Goal: Task Accomplishment & Management: Manage account settings

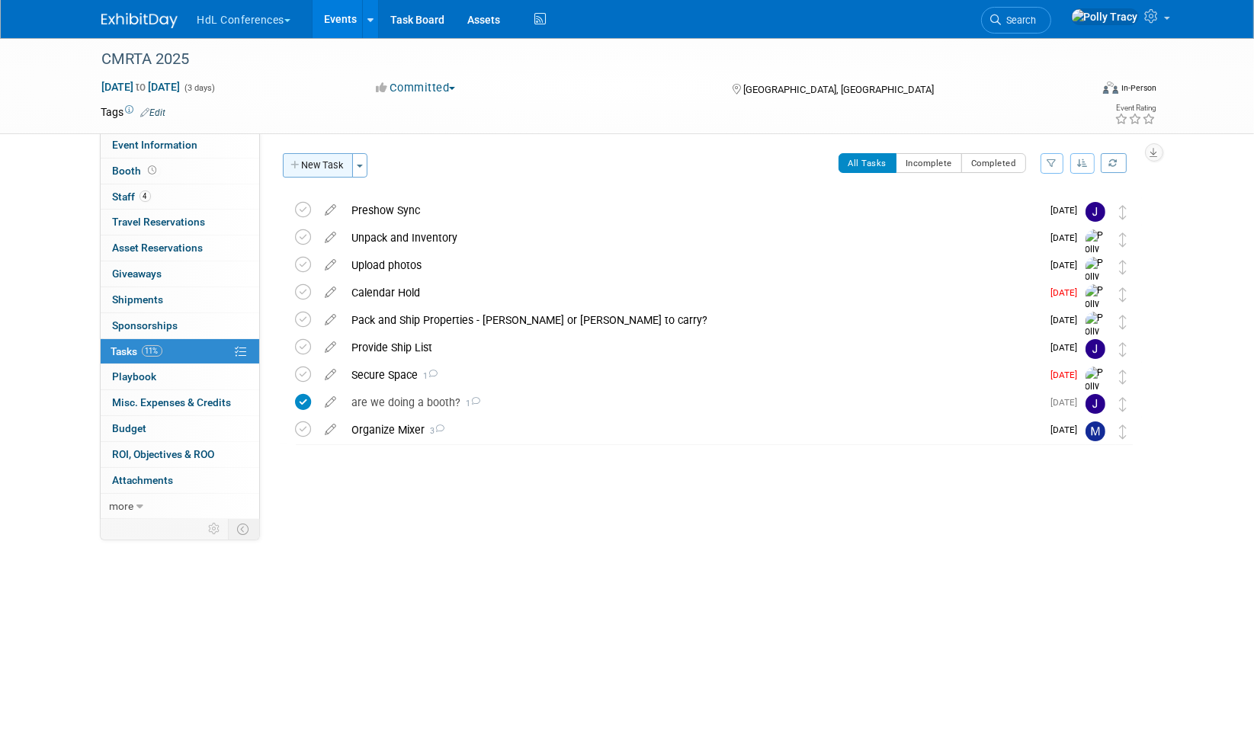
click at [320, 159] on button "New Task" at bounding box center [318, 165] width 70 height 24
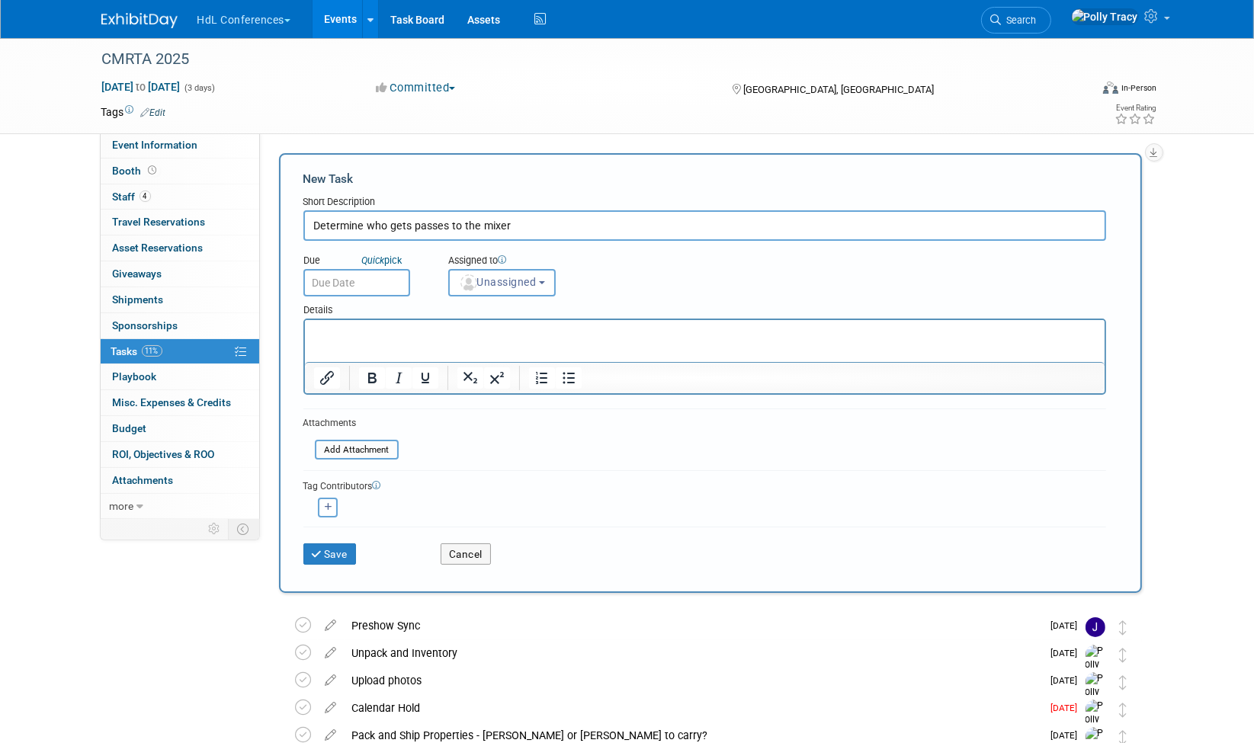
click at [324, 335] on p "Rich Text Area. Press ALT-0 for help." at bounding box center [704, 333] width 782 height 15
click at [647, 331] on p "CMRTA Mixer Attendance: 4 passes to the CMRTA Mixer" at bounding box center [720, 333] width 752 height 15
click at [411, 226] on input "Determine who gets passes to the mixer" at bounding box center [704, 225] width 803 height 30
type input "Determine who gets comped passes to the mixer"
click at [367, 278] on input "text" at bounding box center [356, 282] width 107 height 27
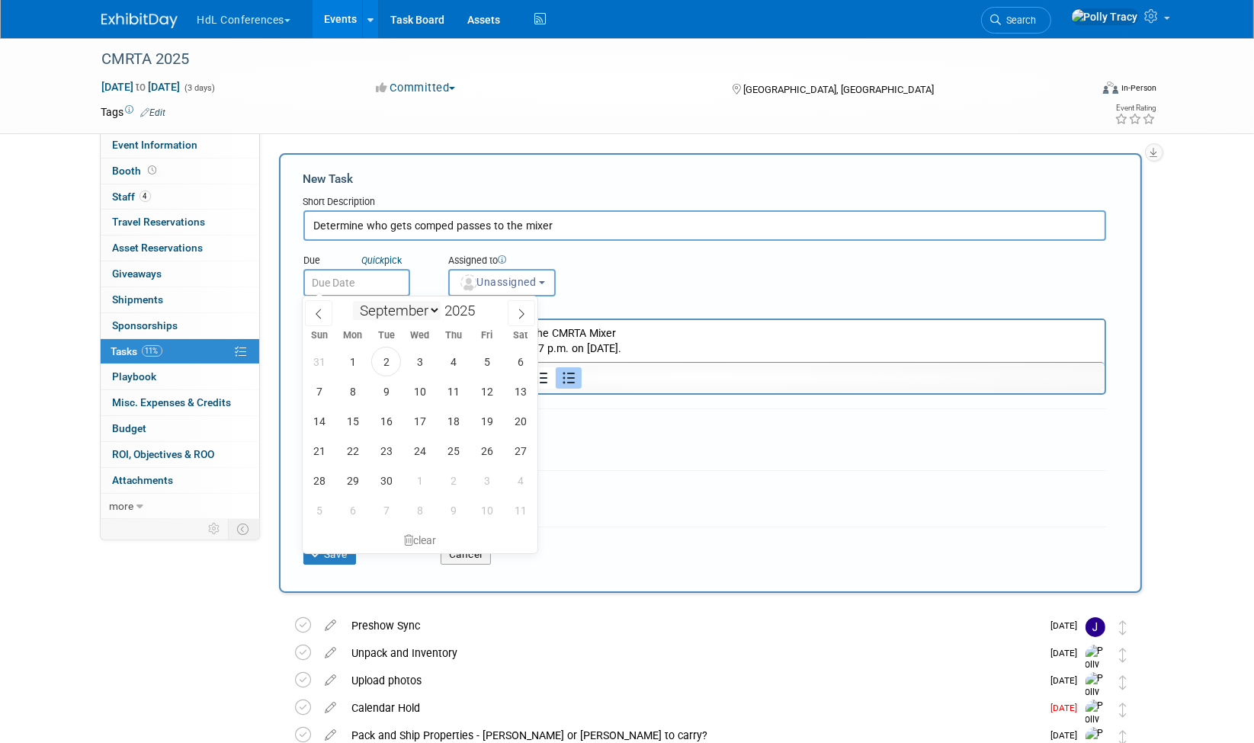
click at [437, 309] on select "January February March April May June July August September October November De…" at bounding box center [397, 310] width 88 height 19
select select "9"
click at [353, 301] on select "January February March April May June July August September October November De…" at bounding box center [397, 310] width 88 height 19
click at [485, 424] on span "17" at bounding box center [487, 421] width 30 height 30
type input "[DATE]"
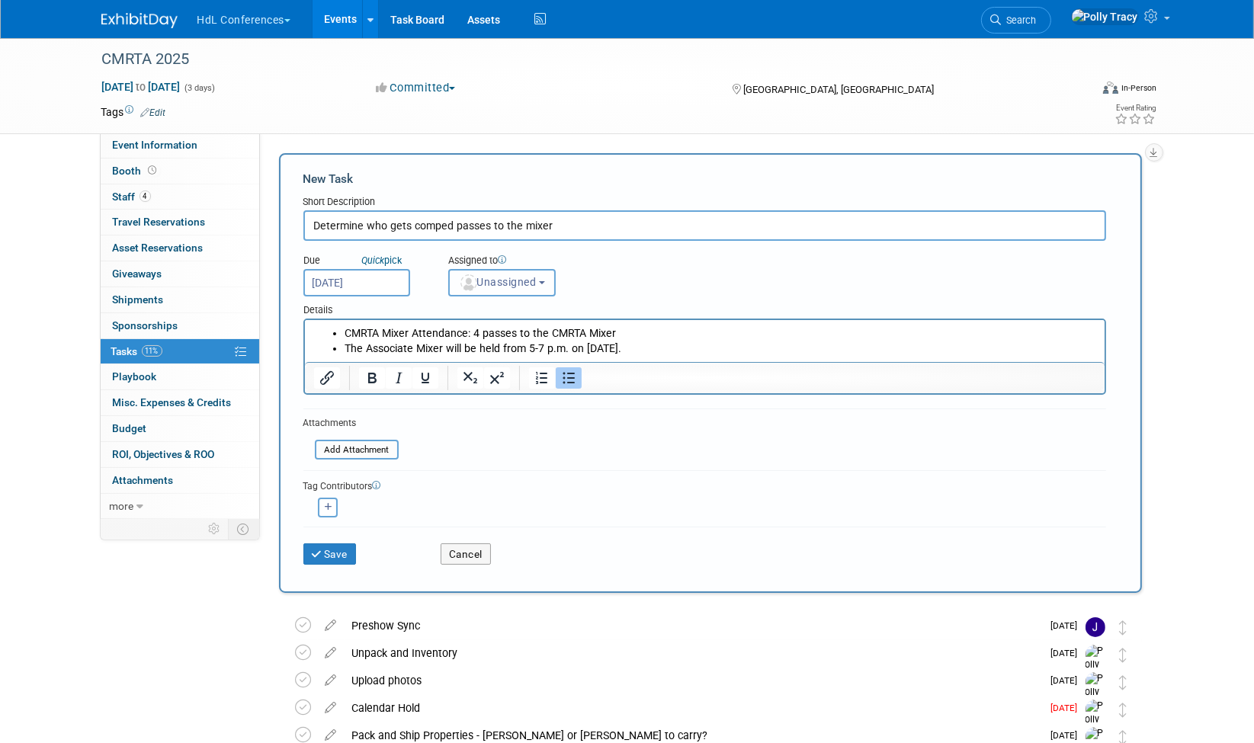
click at [504, 280] on span "Unassigned" at bounding box center [498, 282] width 78 height 12
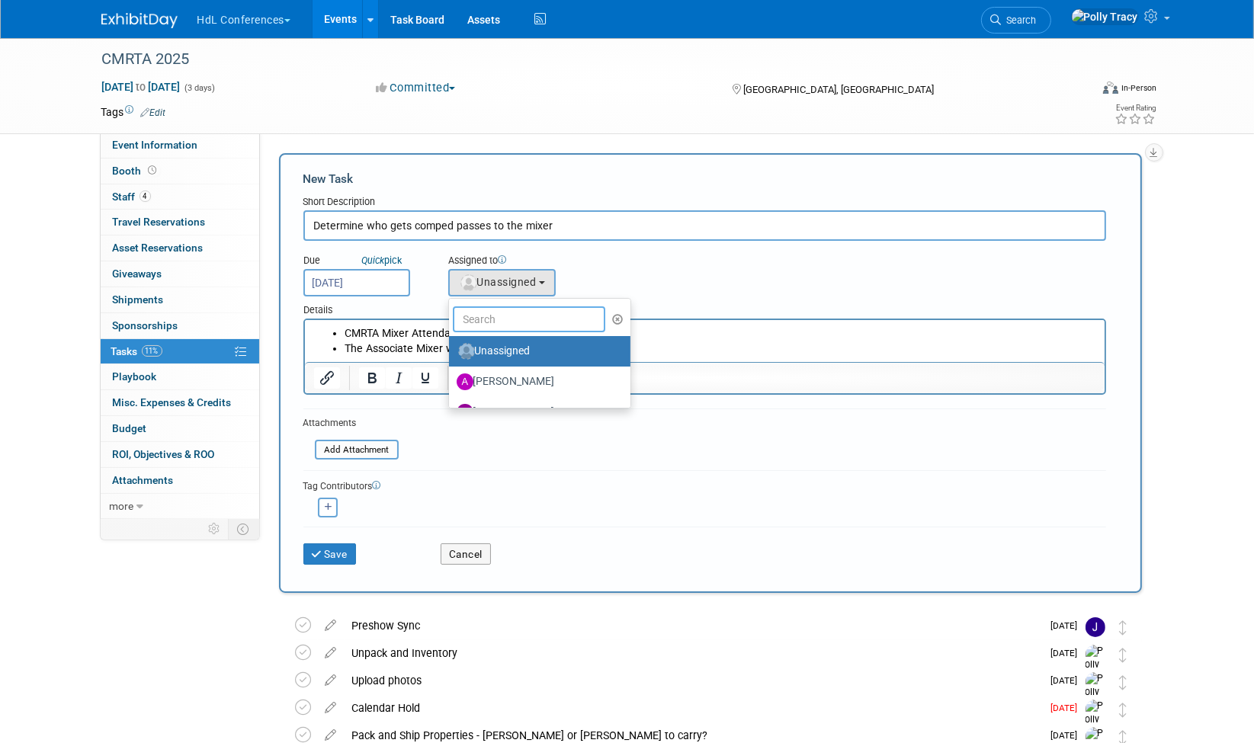
click at [472, 320] on input "text" at bounding box center [529, 319] width 152 height 26
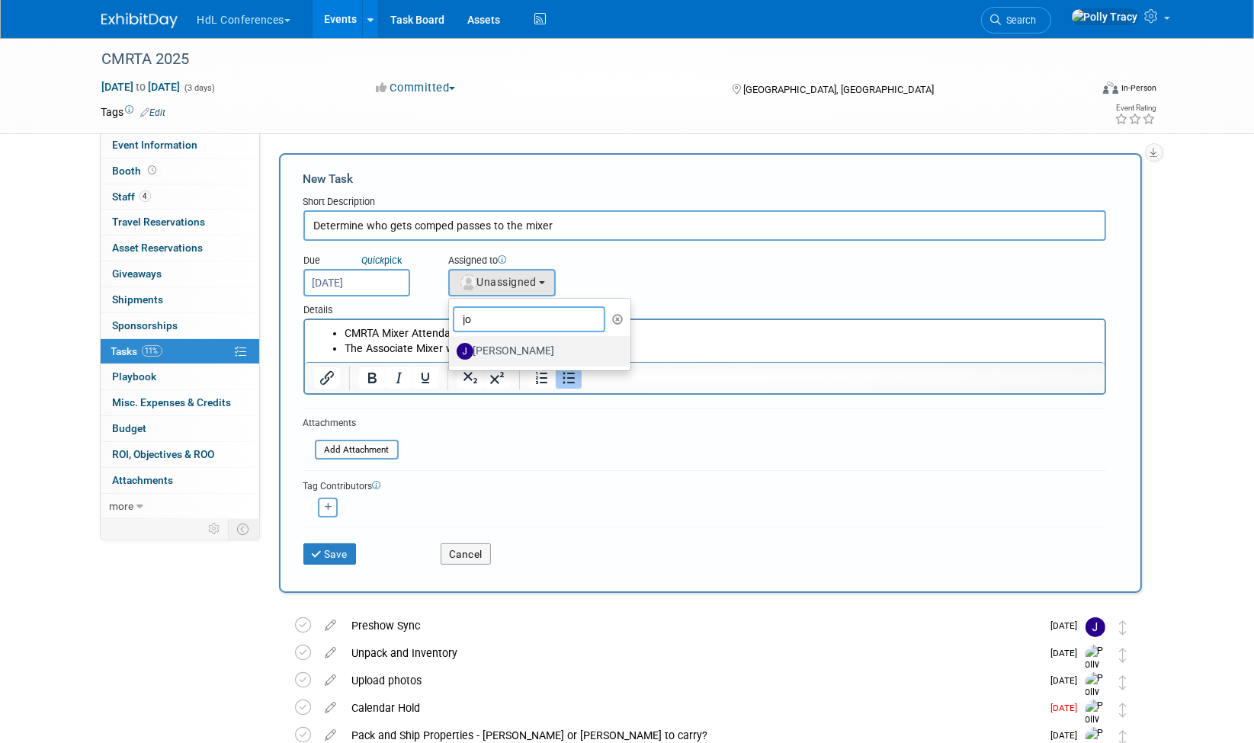
type input "jo"
click at [489, 348] on label "[PERSON_NAME]" at bounding box center [536, 351] width 159 height 24
click at [451, 348] on input "[PERSON_NAME]" at bounding box center [446, 350] width 10 height 10
select select "7ad0ca50-c2e1-45ff-affb-70136651c9ce"
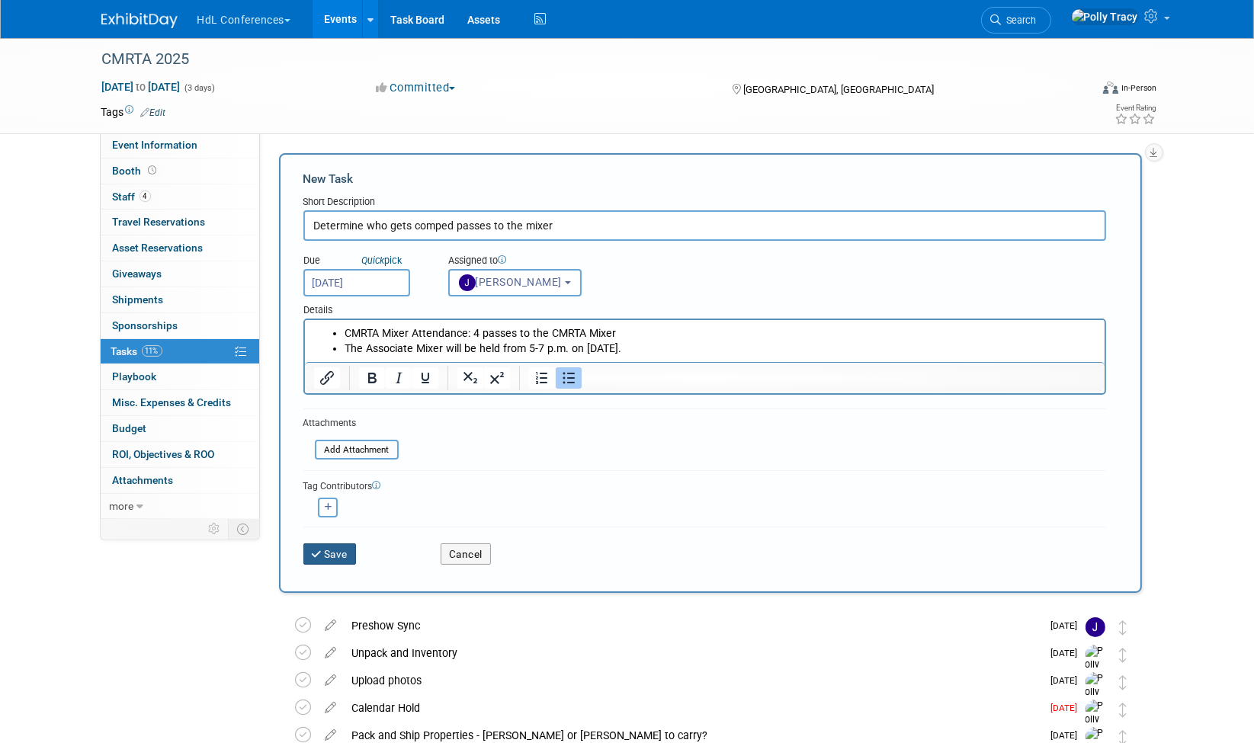
click at [354, 554] on button "Save" at bounding box center [329, 553] width 53 height 21
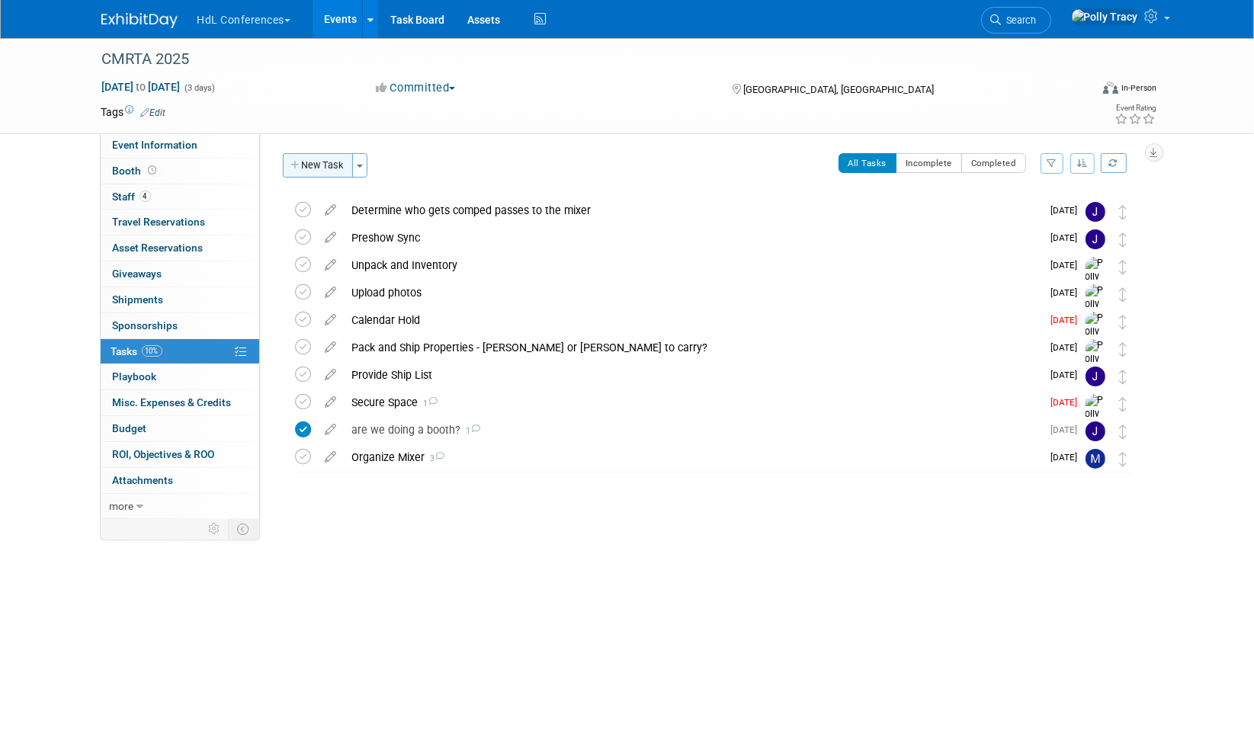
click at [313, 155] on button "New Task" at bounding box center [318, 165] width 70 height 24
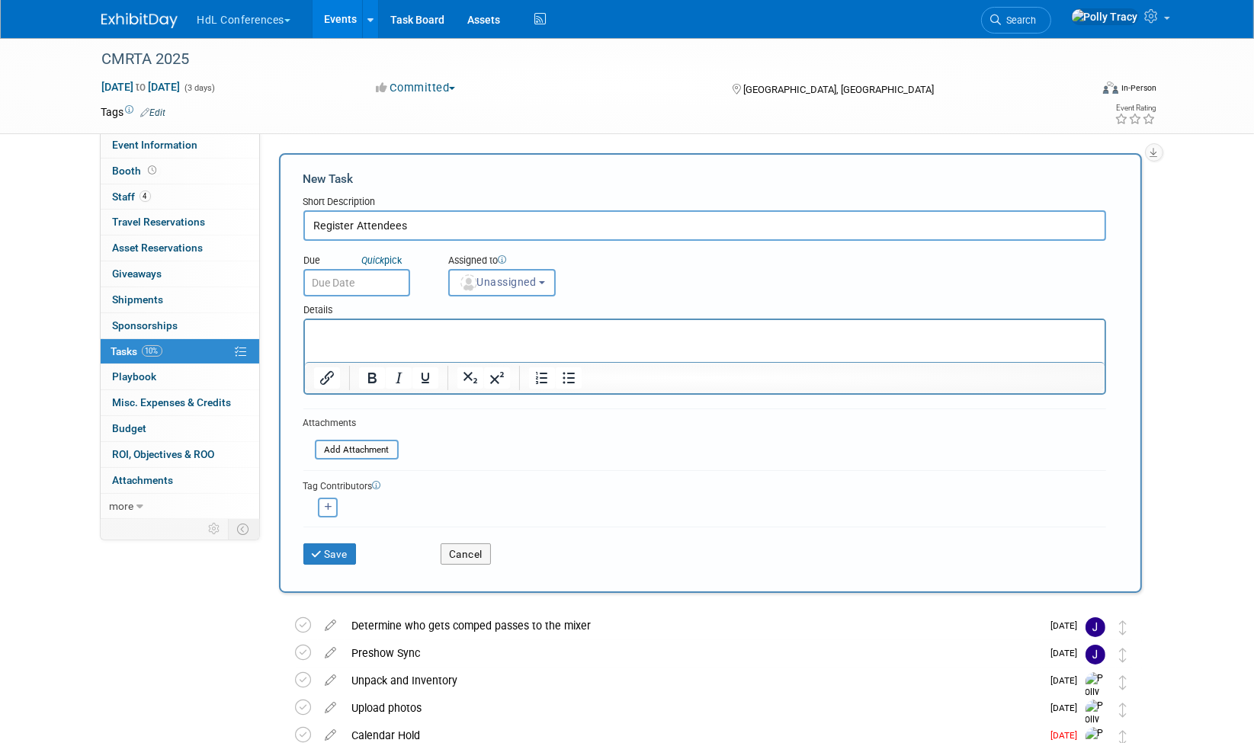
type input "Register Attendees"
click at [340, 274] on input "text" at bounding box center [356, 282] width 107 height 27
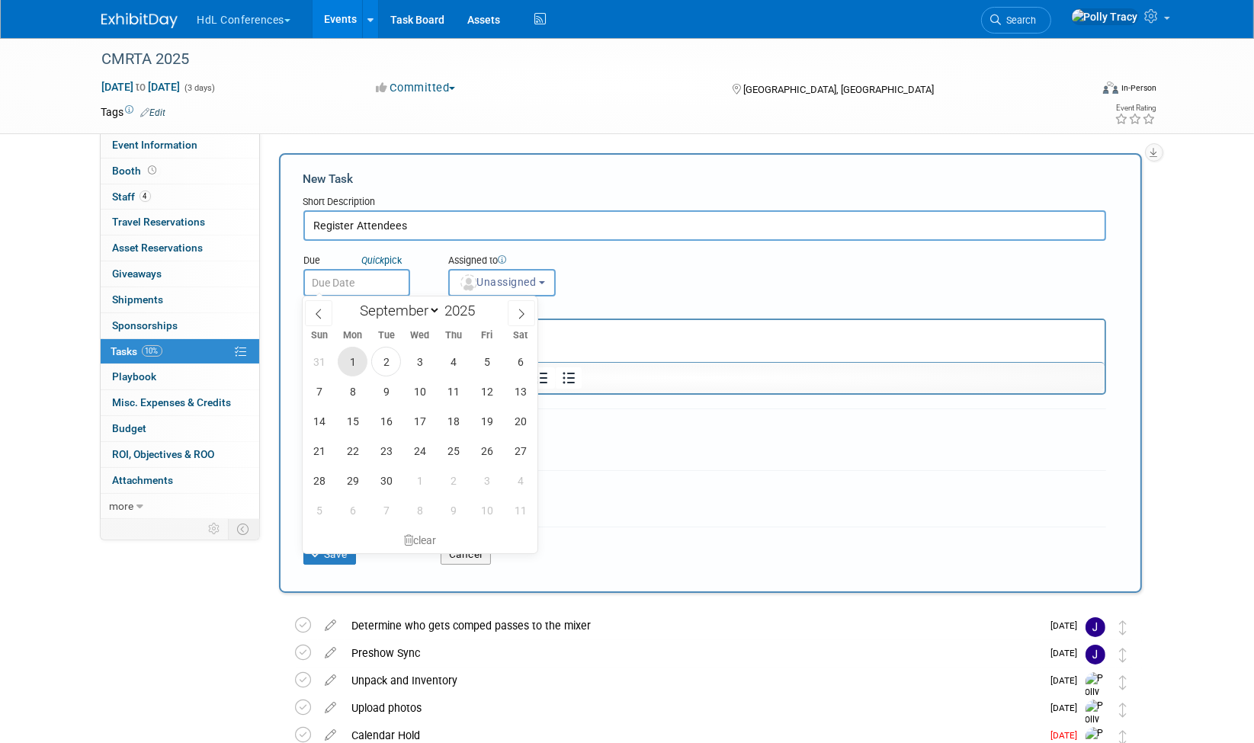
drag, startPoint x: 348, startPoint y: 360, endPoint x: 359, endPoint y: 360, distance: 10.7
click at [354, 360] on span "1" at bounding box center [353, 362] width 30 height 30
type input "[DATE]"
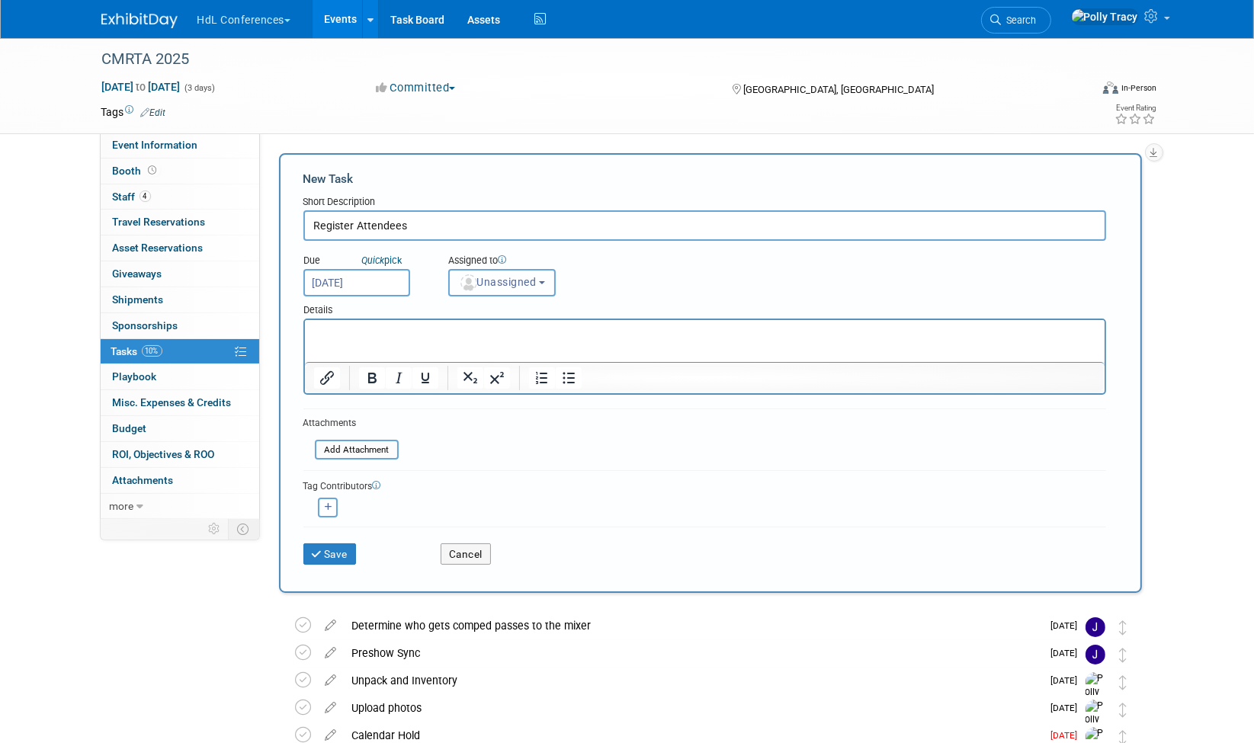
click at [485, 281] on span "Unassigned" at bounding box center [498, 282] width 78 height 12
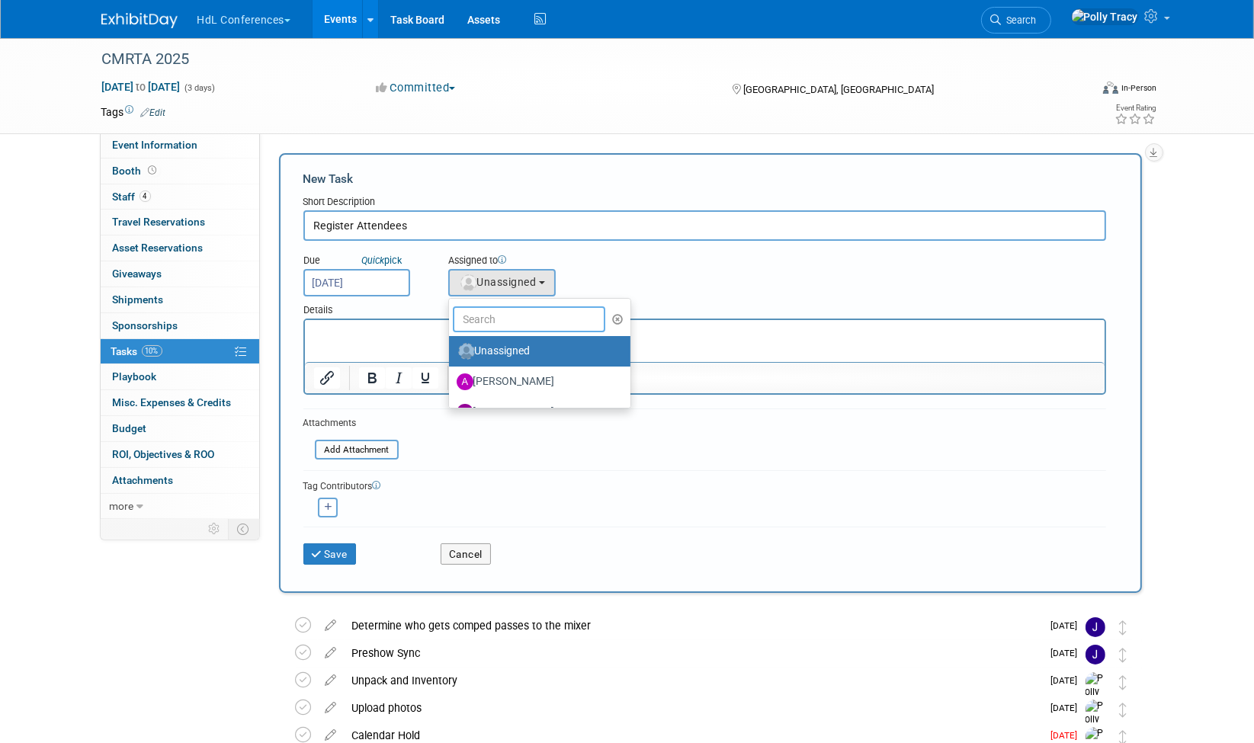
click at [484, 318] on input "text" at bounding box center [529, 319] width 152 height 26
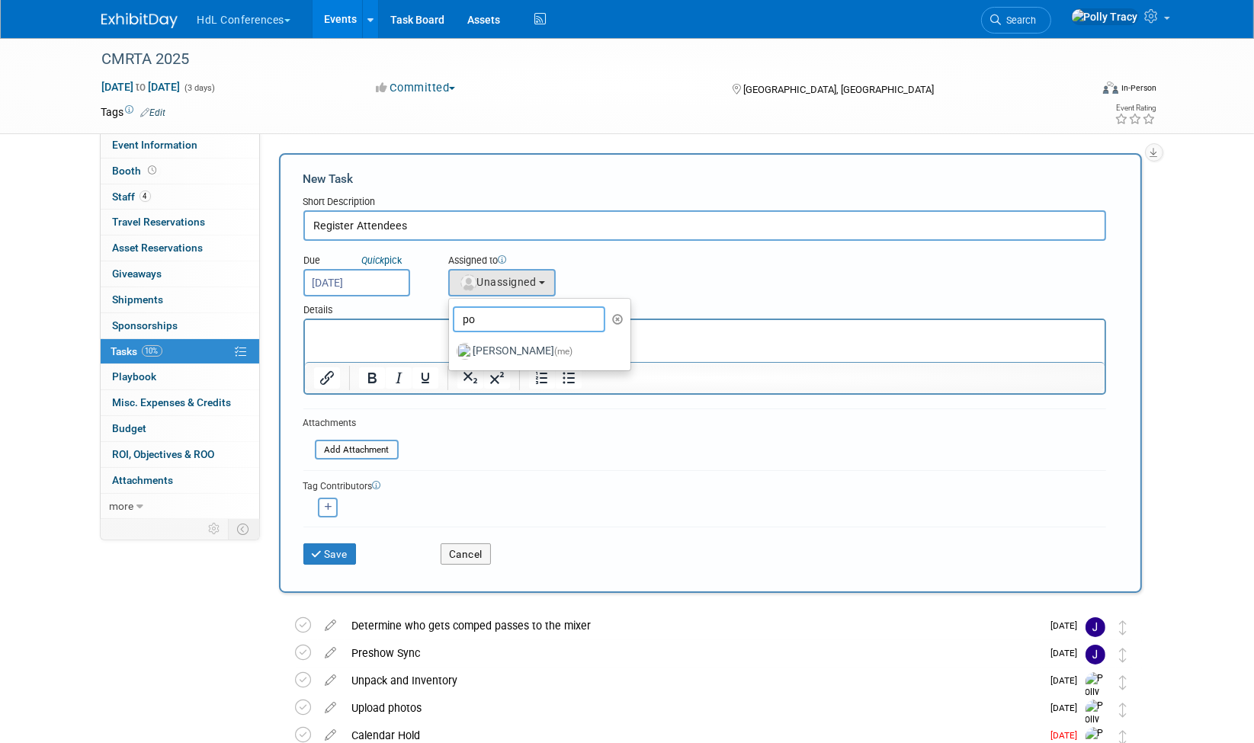
type input "po"
drag, startPoint x: 488, startPoint y: 339, endPoint x: 185, endPoint y: 21, distance: 438.9
click at [488, 339] on label "[PERSON_NAME] (me)" at bounding box center [536, 351] width 159 height 24
click at [451, 345] on input "[PERSON_NAME] (me)" at bounding box center [446, 350] width 10 height 10
select select "117b33a2-86e2-4cce-8da6-c50ac69cddf2"
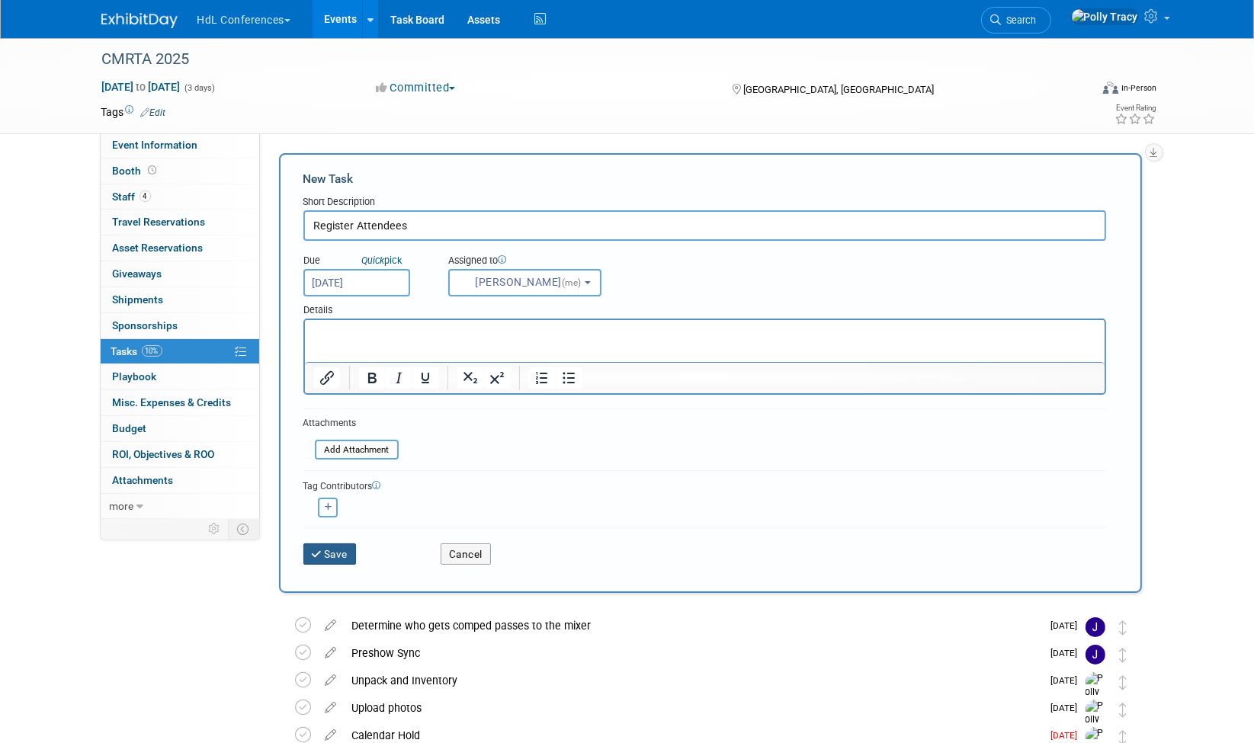
click at [351, 547] on button "Save" at bounding box center [329, 553] width 53 height 21
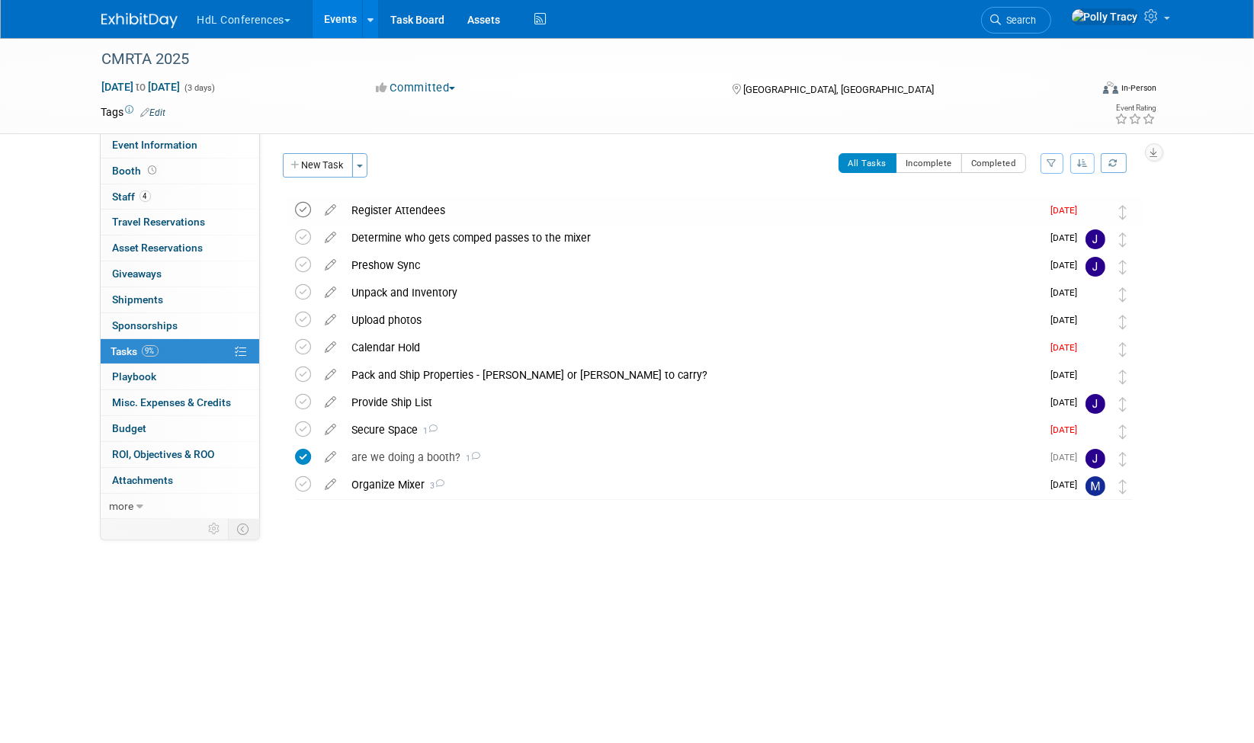
click at [309, 209] on icon at bounding box center [304, 210] width 16 height 16
click at [319, 169] on button "New Task" at bounding box center [318, 165] width 70 height 24
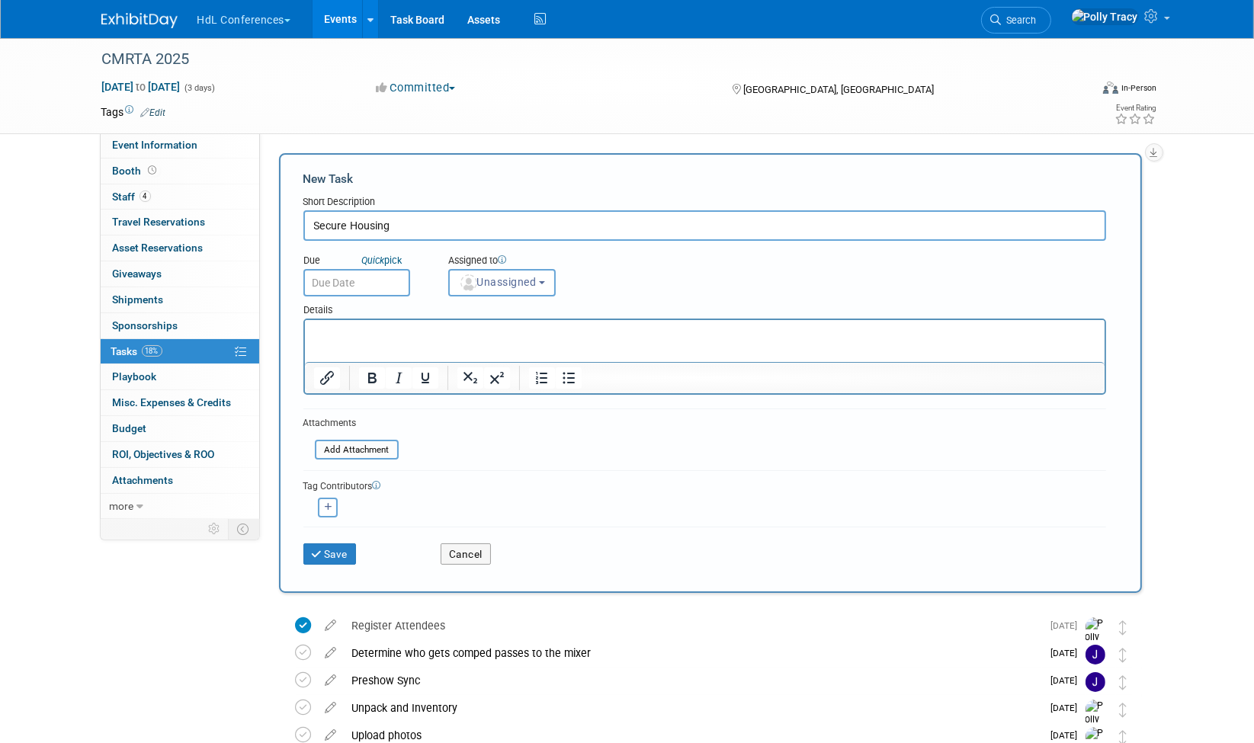
type input "Secure Housing"
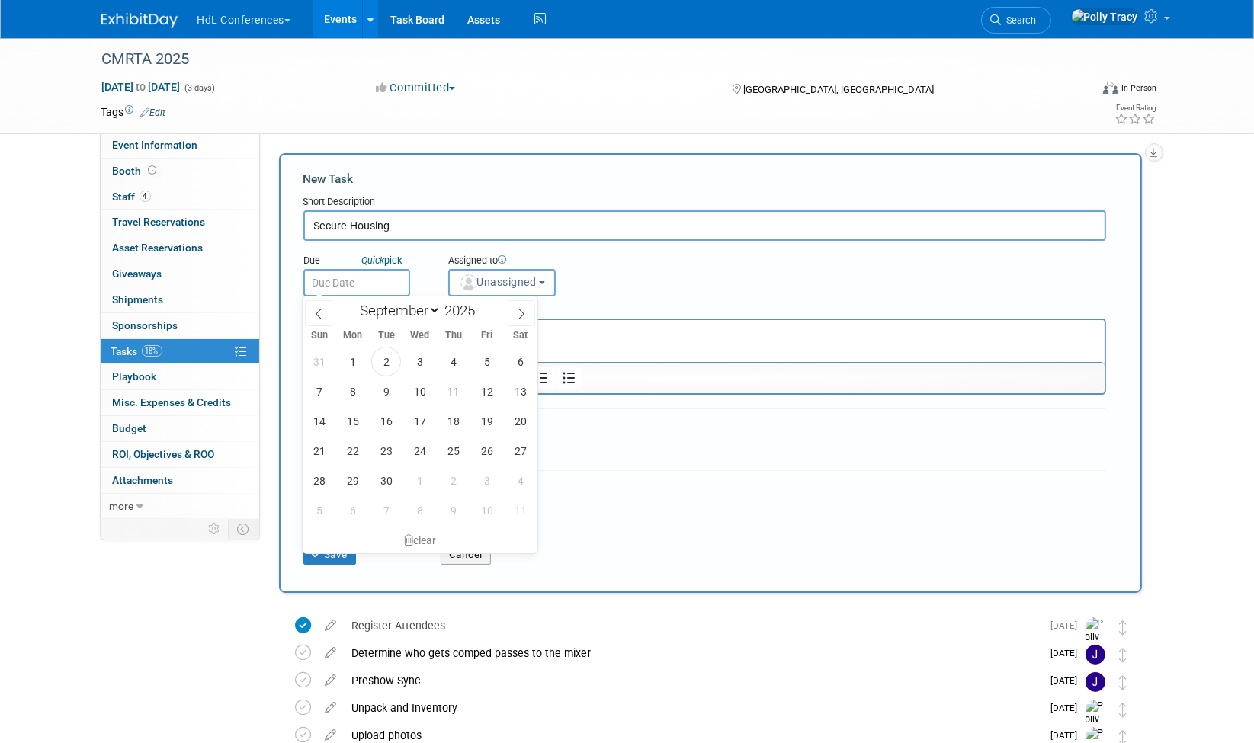
click at [333, 287] on input "text" at bounding box center [356, 282] width 107 height 27
click at [492, 390] on span "12" at bounding box center [487, 392] width 30 height 30
type input "[DATE]"
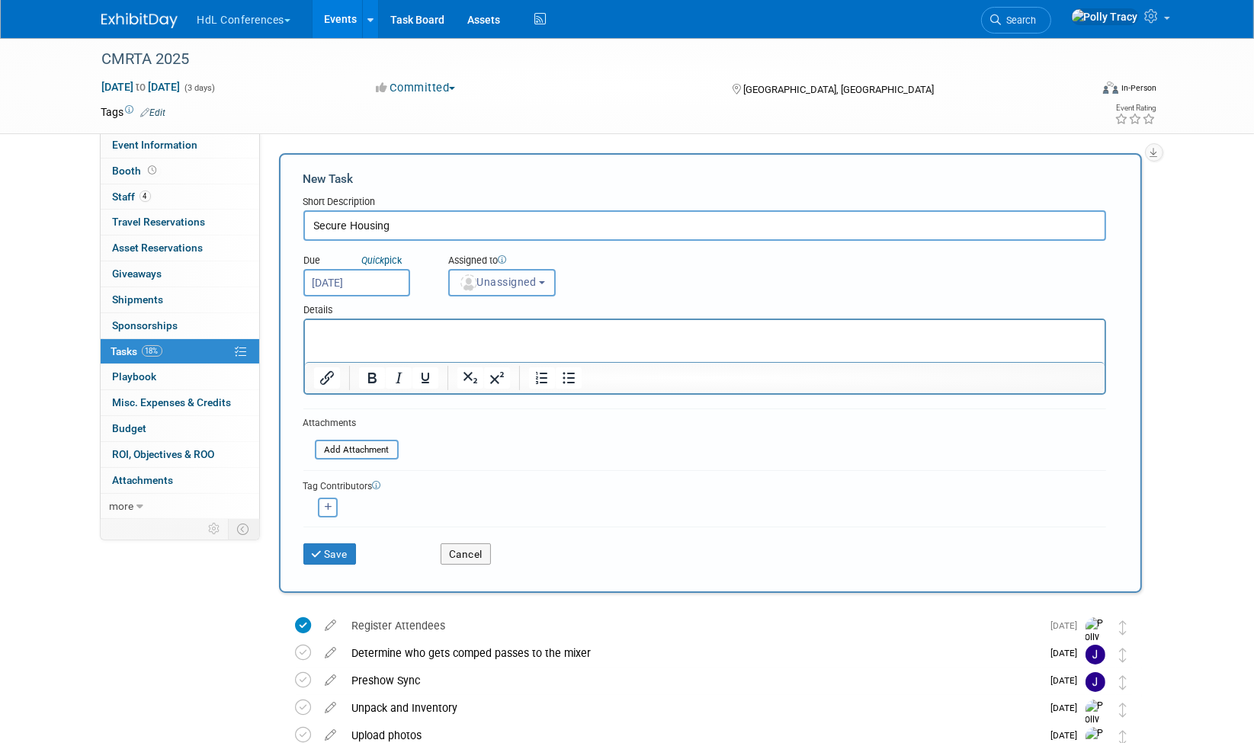
click at [508, 281] on span "Unassigned" at bounding box center [498, 282] width 78 height 12
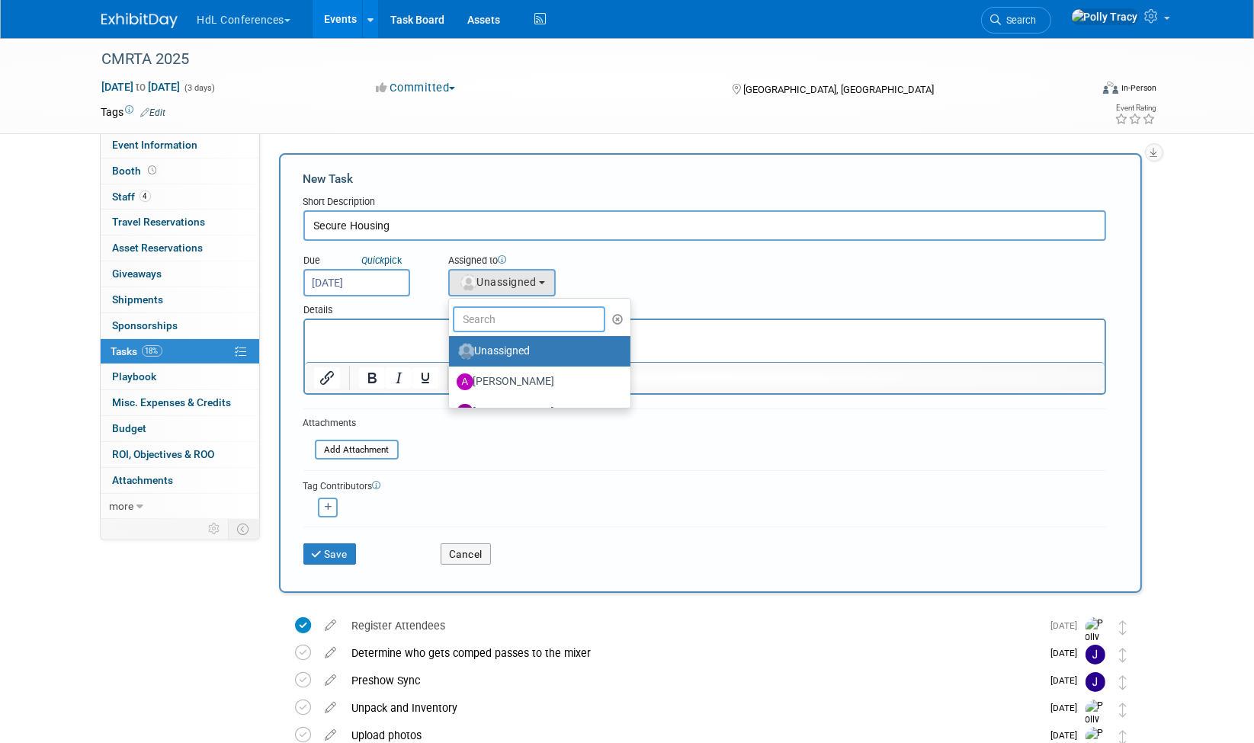
click at [477, 315] on input "text" at bounding box center [529, 319] width 152 height 26
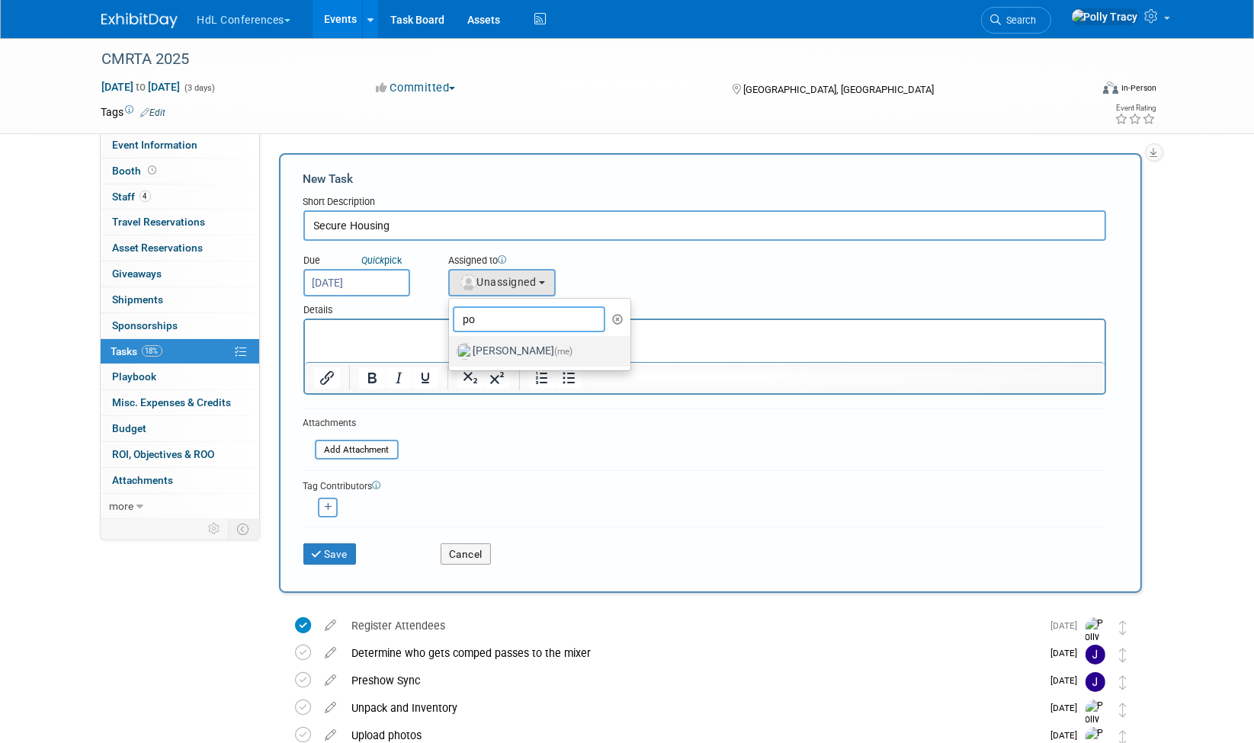
type input "po"
click at [494, 344] on label "[PERSON_NAME] (me)" at bounding box center [536, 351] width 159 height 24
click at [451, 345] on input "[PERSON_NAME] (me)" at bounding box center [446, 350] width 10 height 10
select select "117b33a2-86e2-4cce-8da6-c50ac69cddf2"
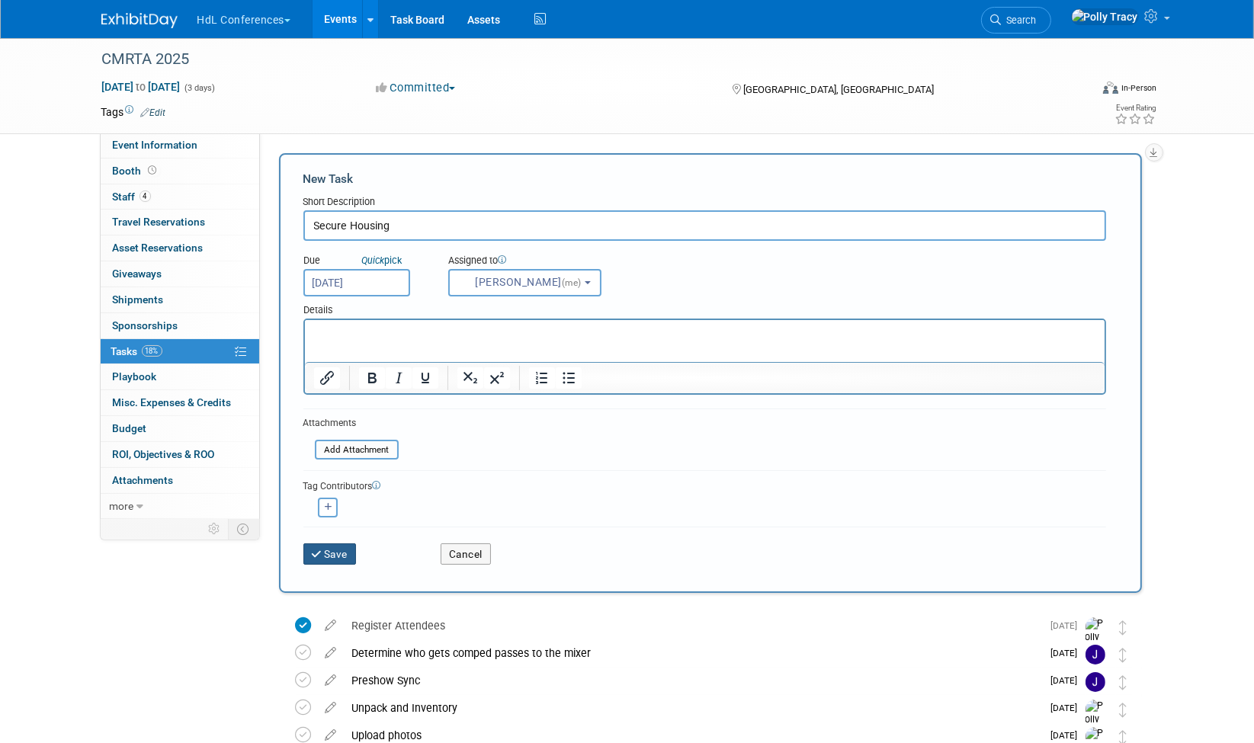
click at [339, 557] on button "Save" at bounding box center [329, 553] width 53 height 21
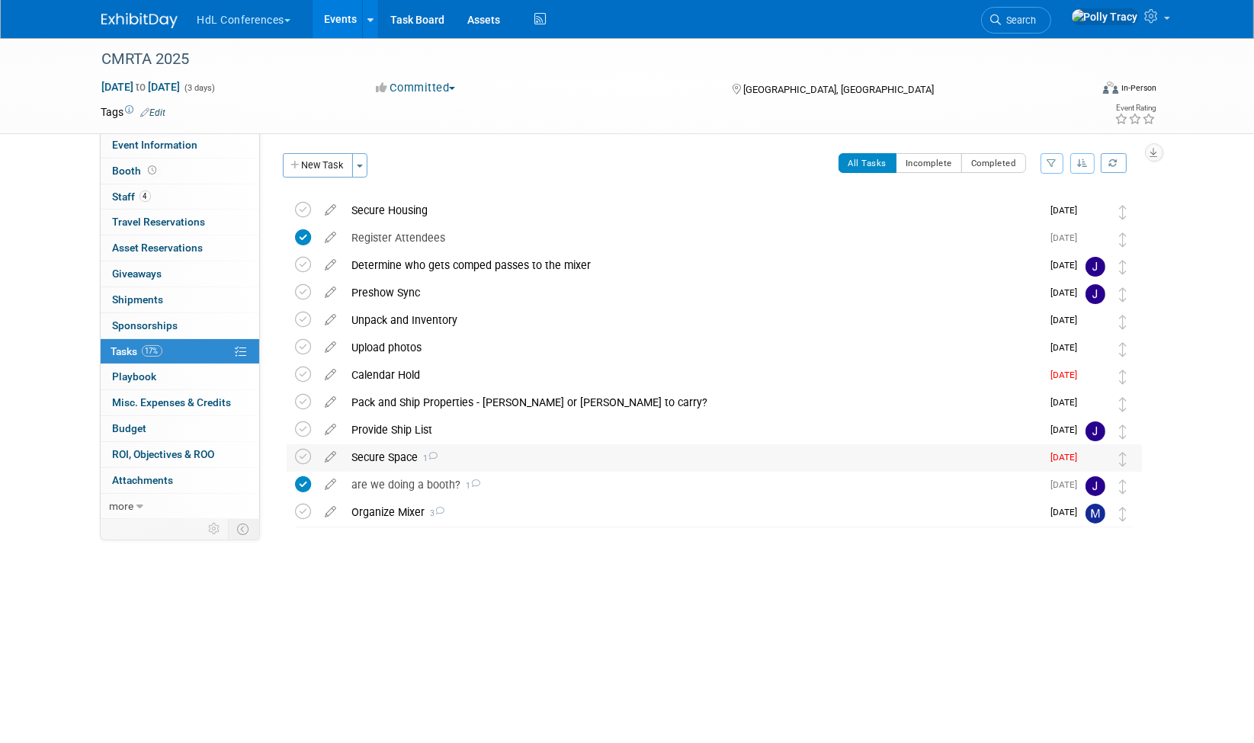
click at [377, 462] on div "Secure Space 1" at bounding box center [693, 457] width 697 height 26
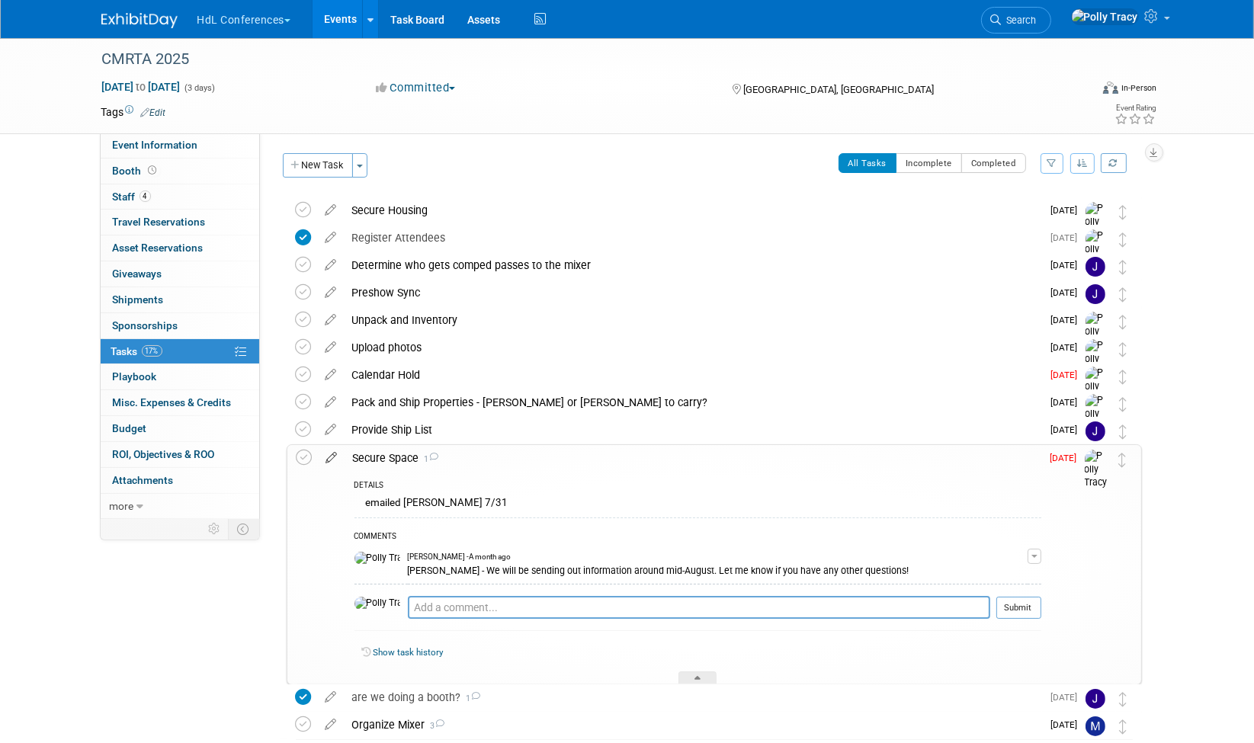
click at [335, 462] on icon at bounding box center [332, 454] width 27 height 19
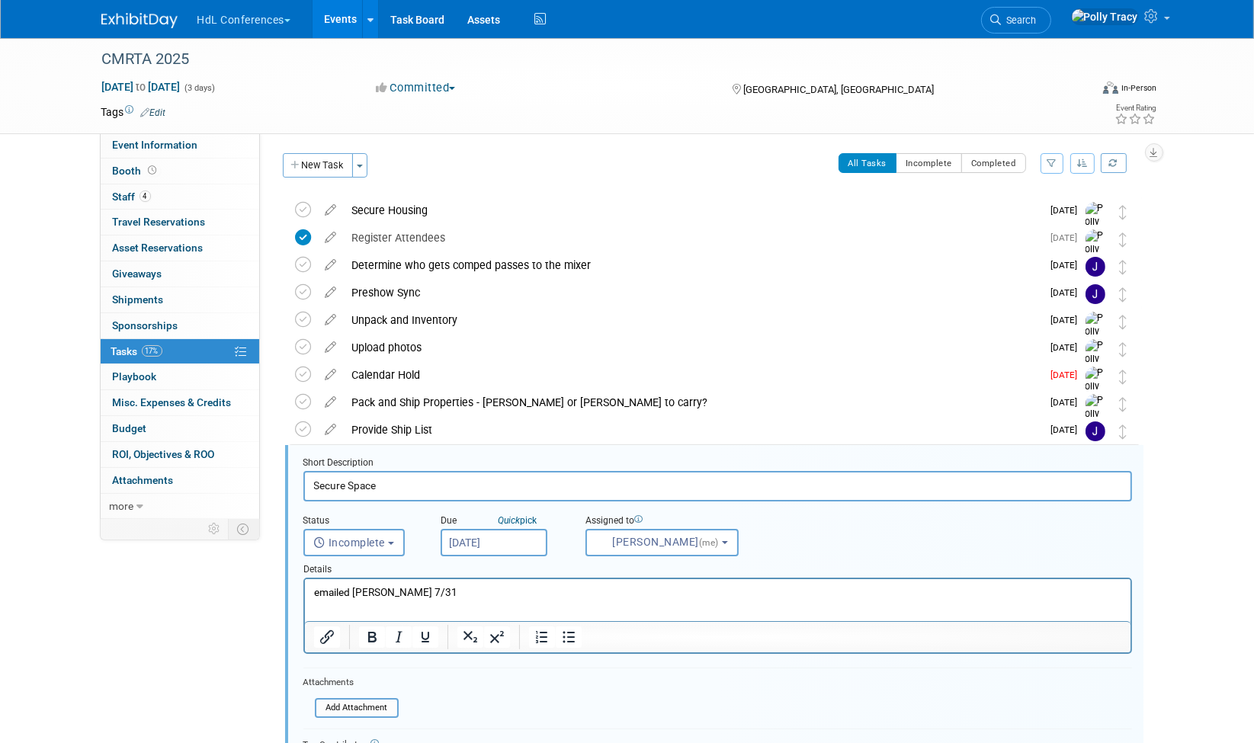
scroll to position [222, 0]
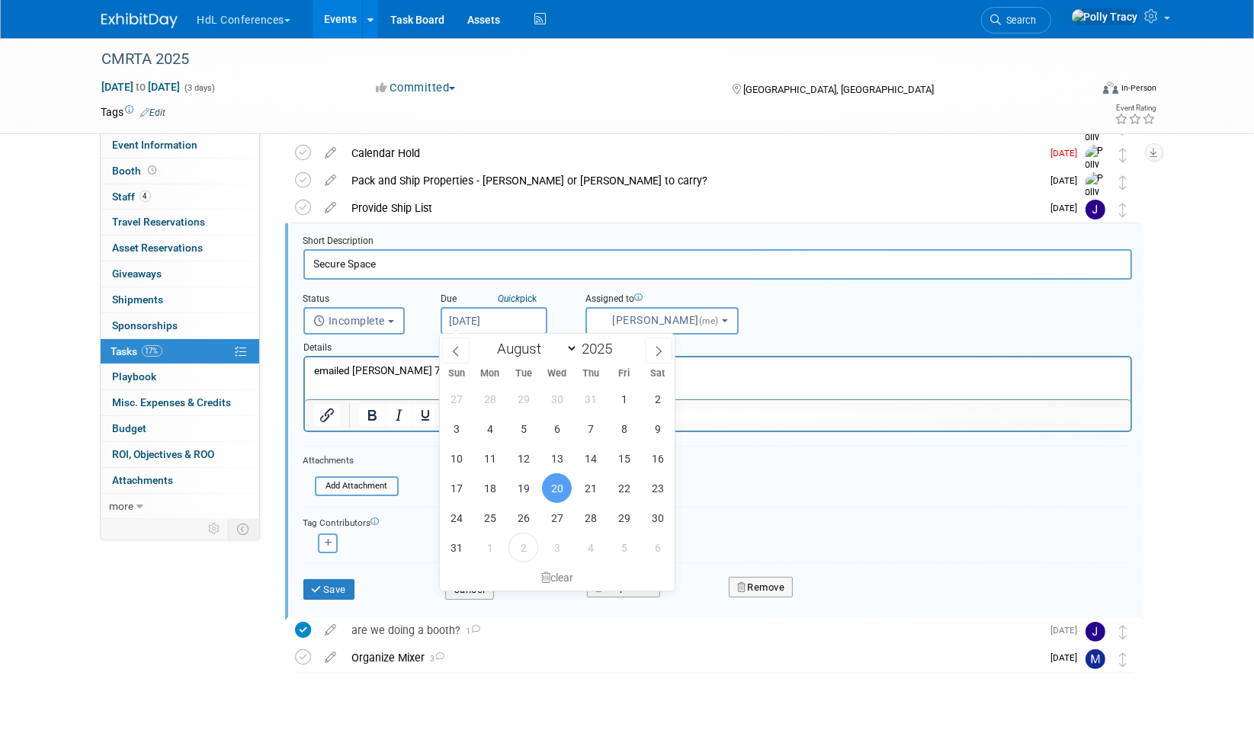
click at [467, 317] on input "[DATE]" at bounding box center [494, 320] width 107 height 27
click at [575, 350] on select "January February March April May June July August September October November De…" at bounding box center [534, 348] width 88 height 19
select select "8"
click at [490, 339] on select "January February March April May June July August September October November De…" at bounding box center [534, 348] width 88 height 19
click at [614, 459] on span "19" at bounding box center [624, 459] width 30 height 30
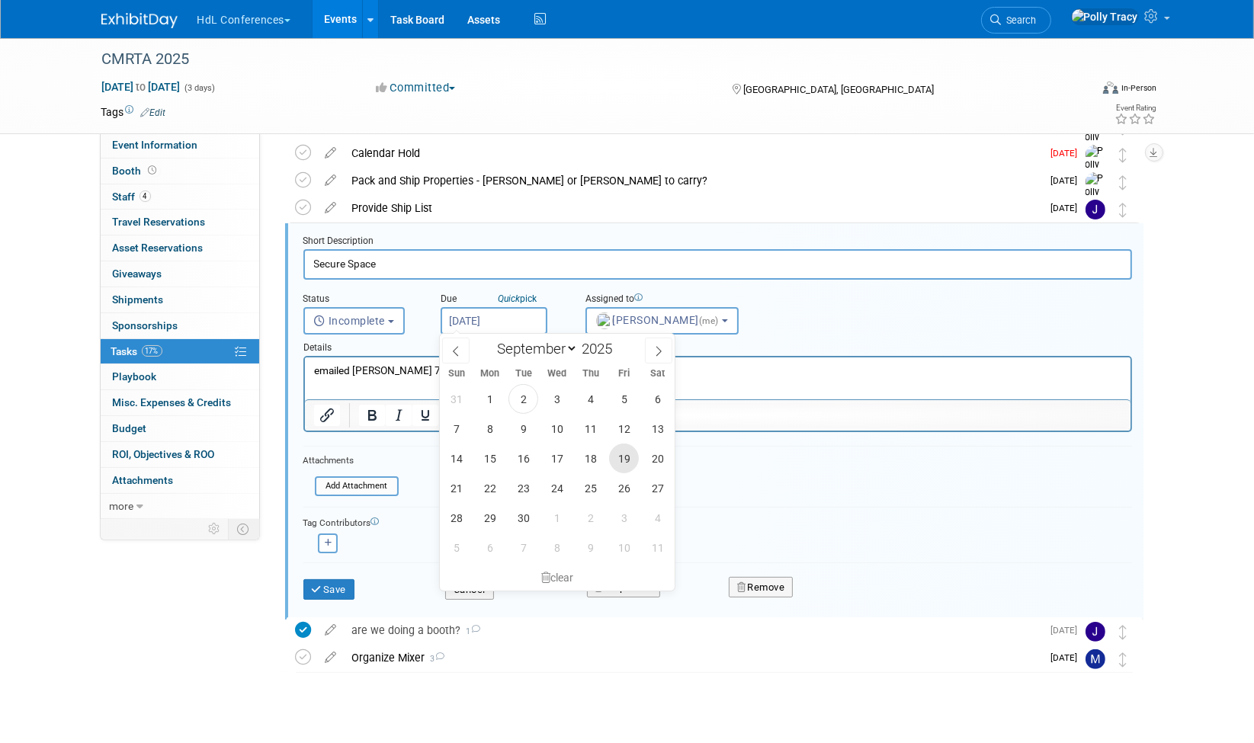
type input "[DATE]"
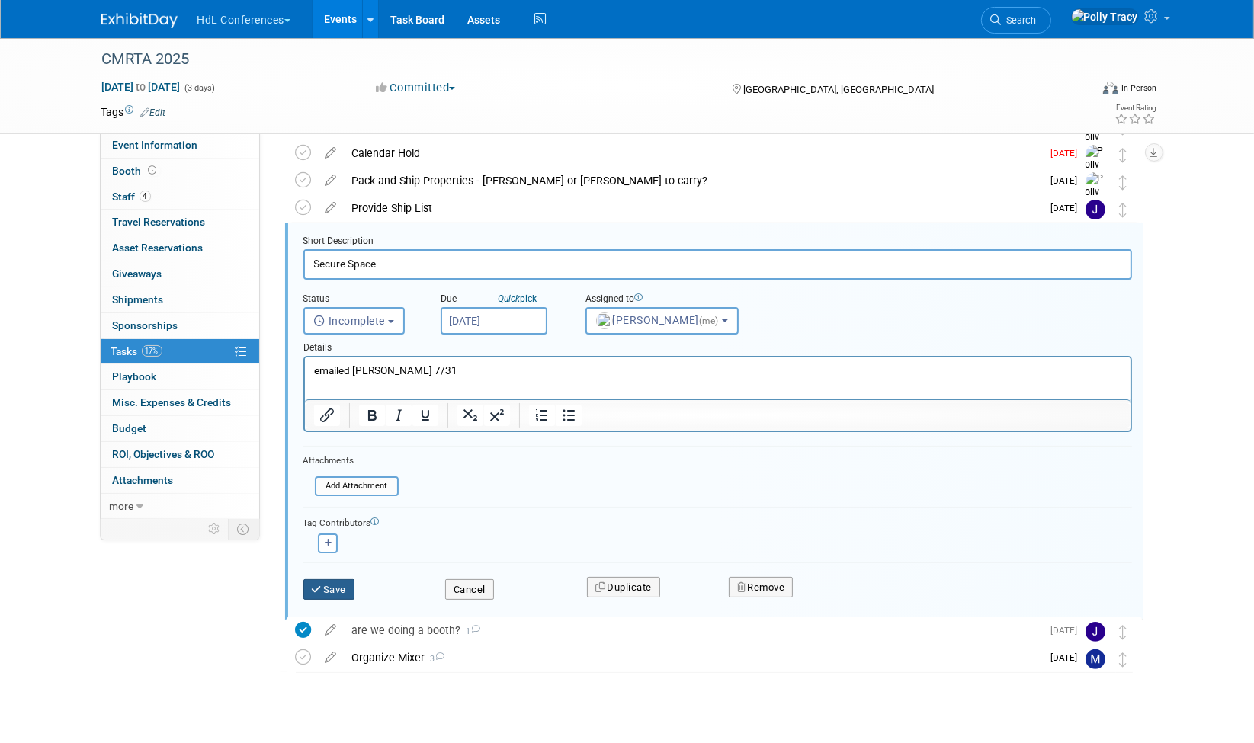
click at [318, 579] on button "Save" at bounding box center [329, 589] width 52 height 21
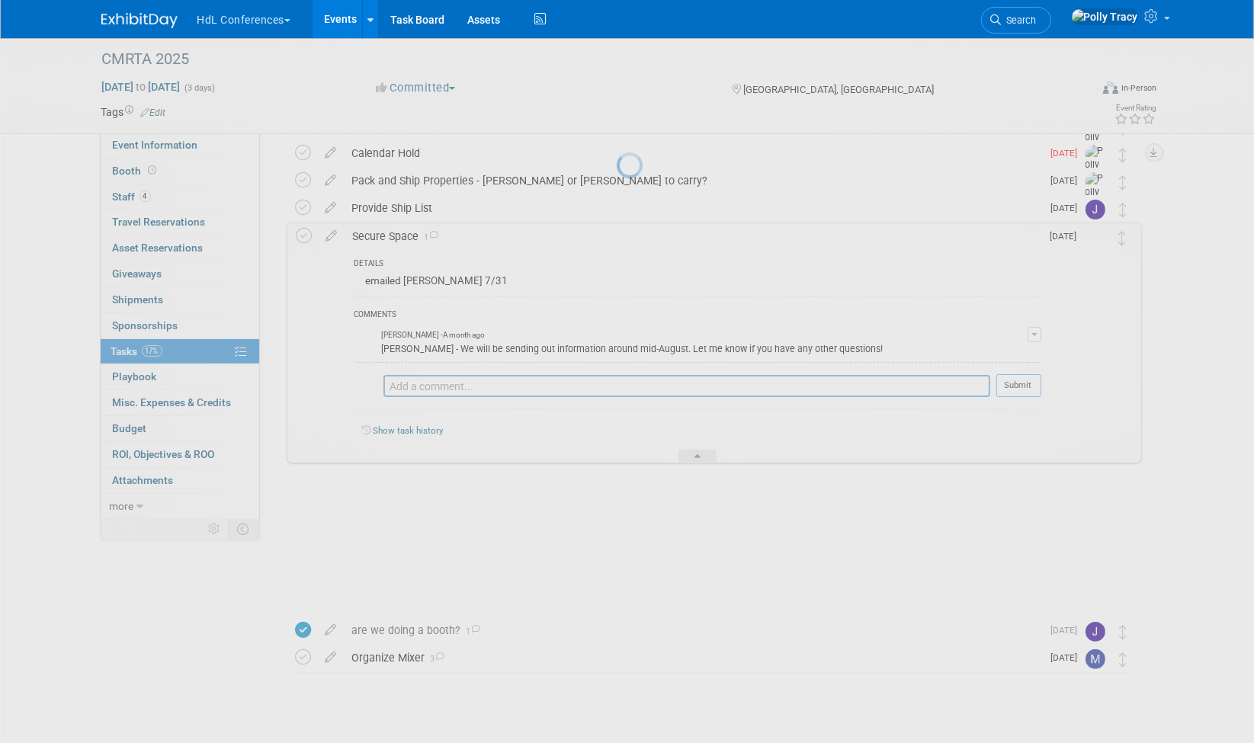
scroll to position [88, 0]
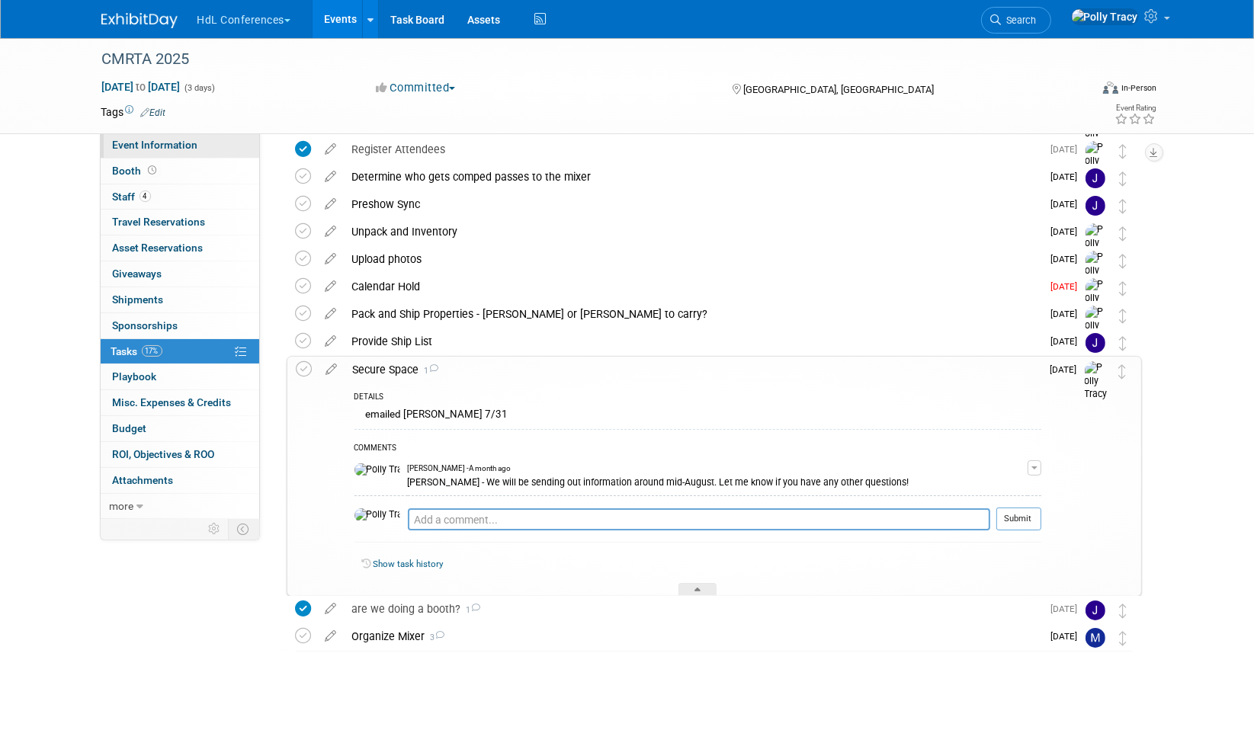
click at [165, 139] on span "Event Information" at bounding box center [155, 145] width 85 height 12
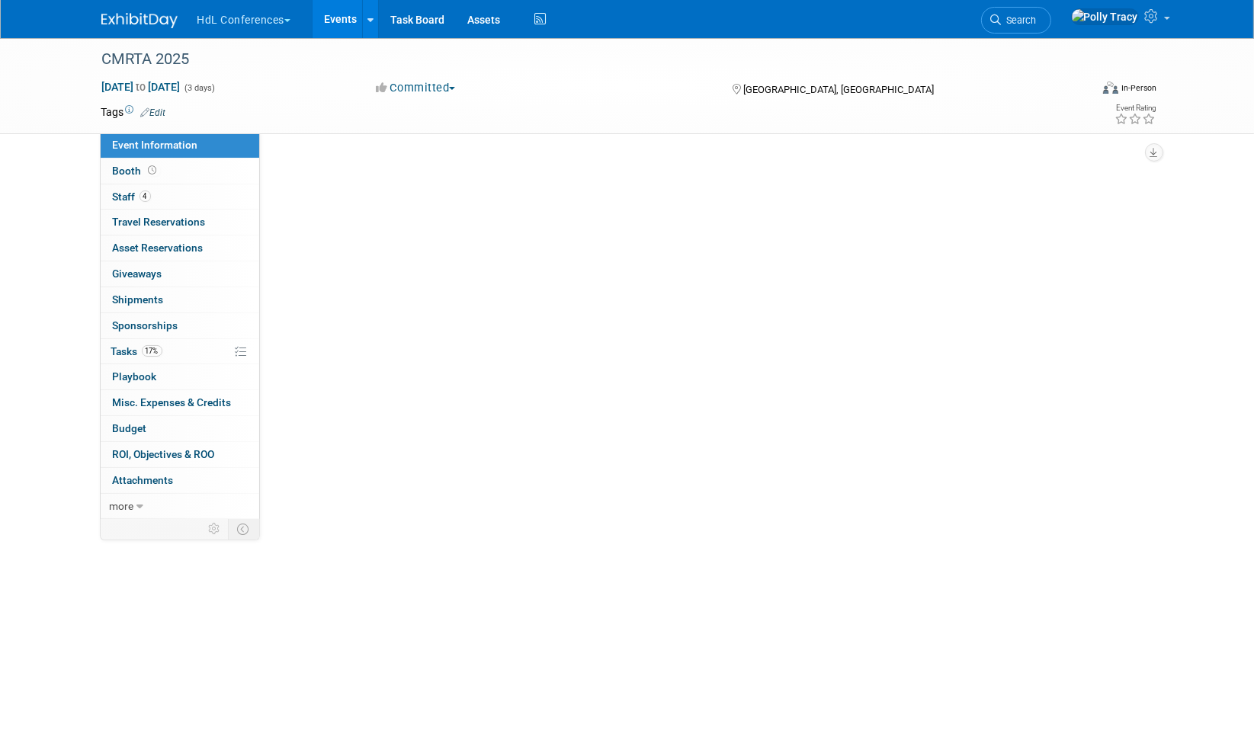
scroll to position [0, 0]
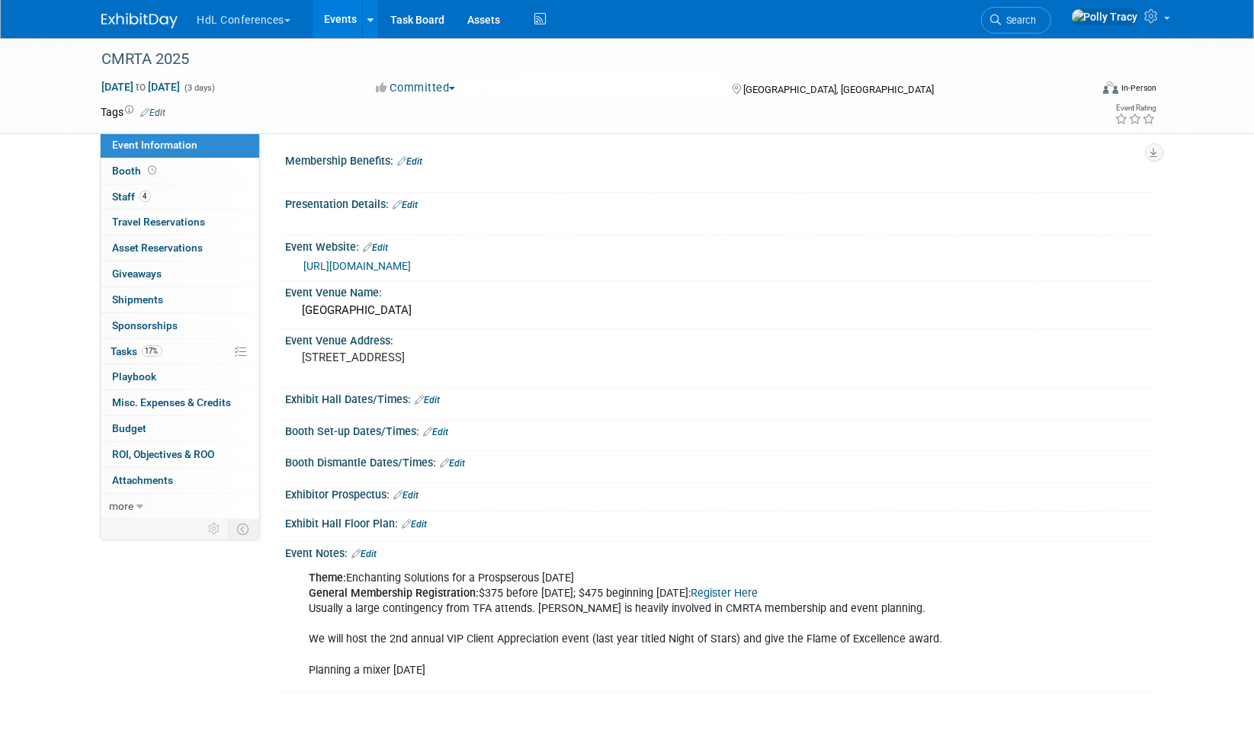
click at [377, 549] on link "Edit" at bounding box center [364, 554] width 25 height 11
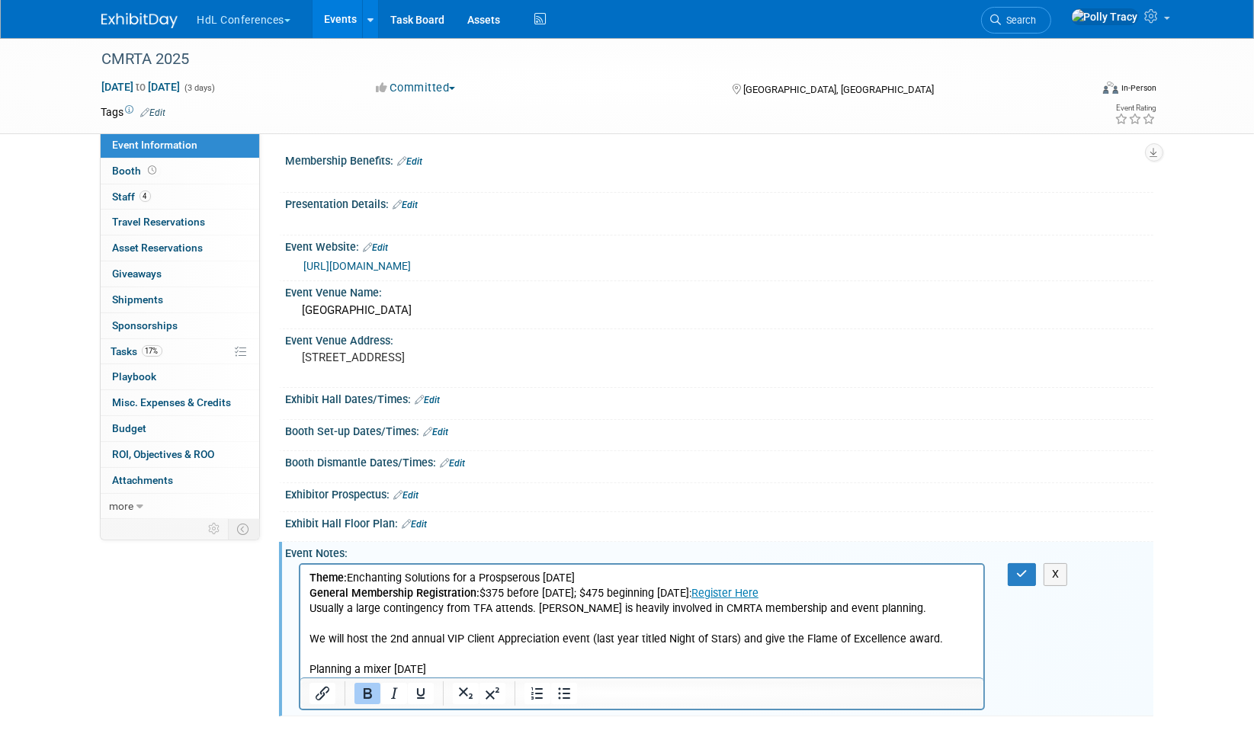
click at [435, 668] on p "Theme: Enchanting Solutions for a Prospserous [DATE] General Membership Registr…" at bounding box center [642, 624] width 666 height 107
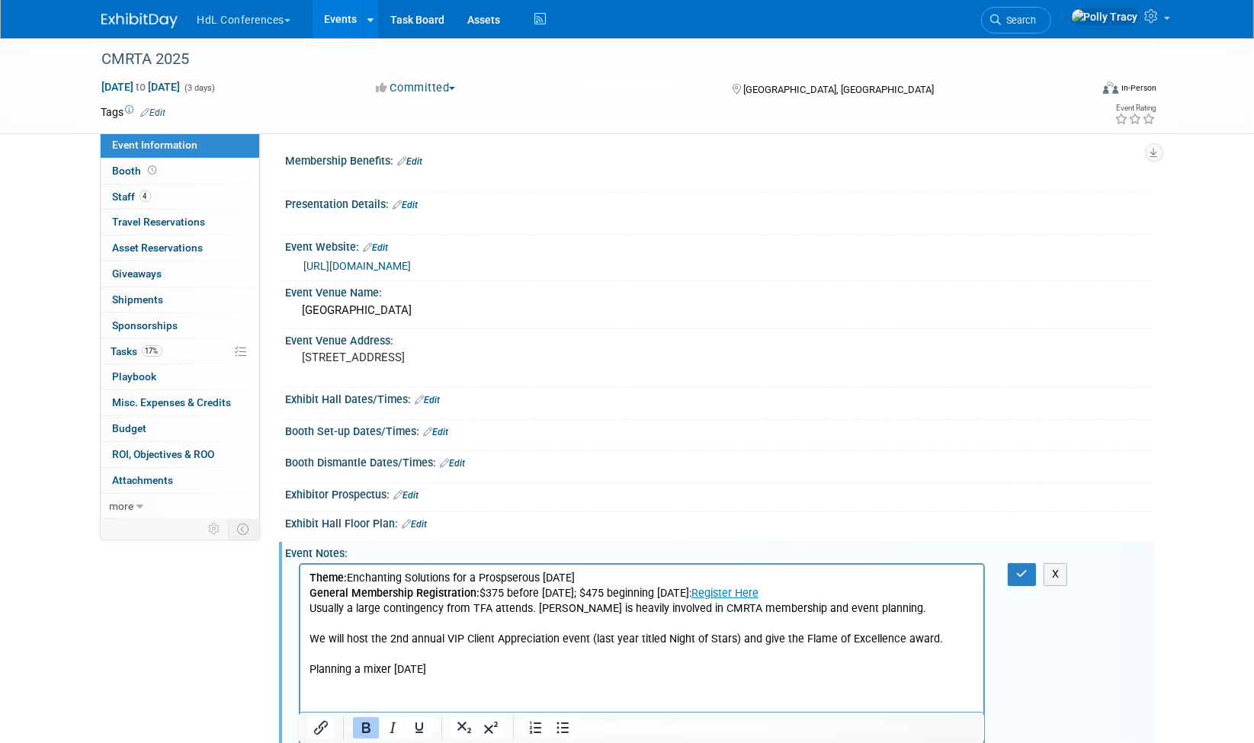
scroll to position [53, 0]
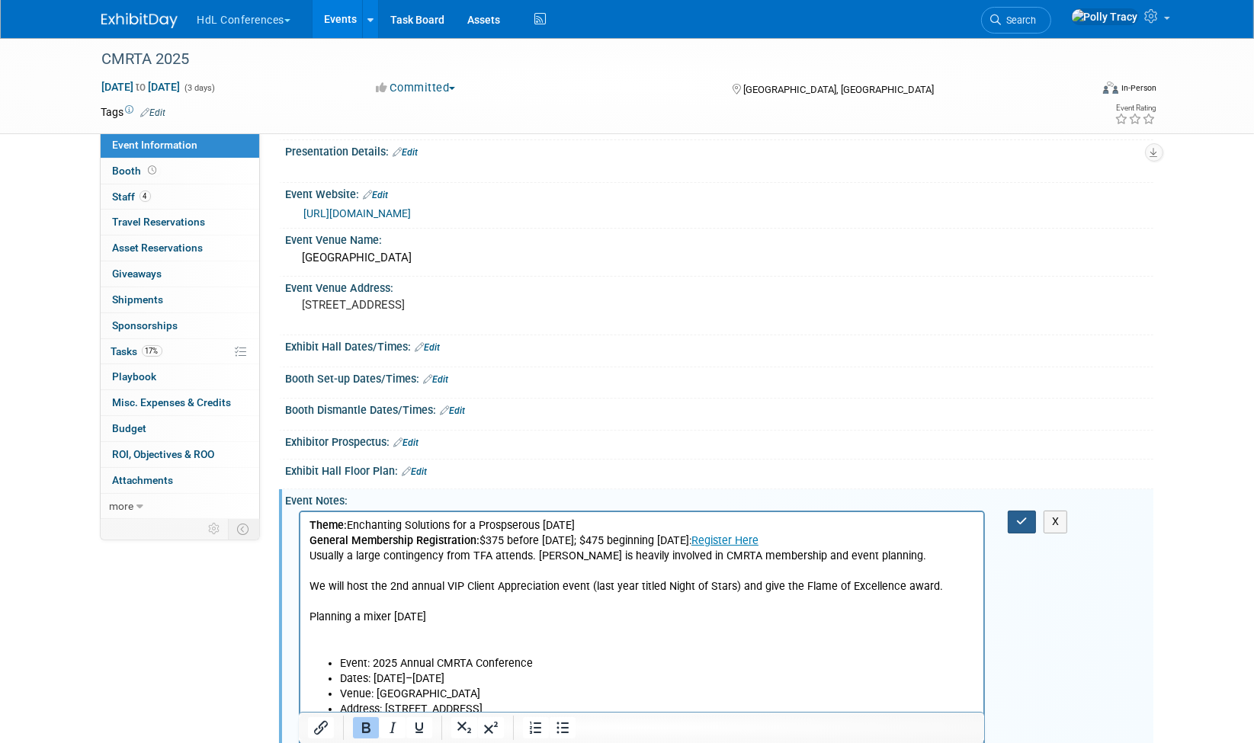
click at [1025, 516] on icon "button" at bounding box center [1021, 521] width 11 height 11
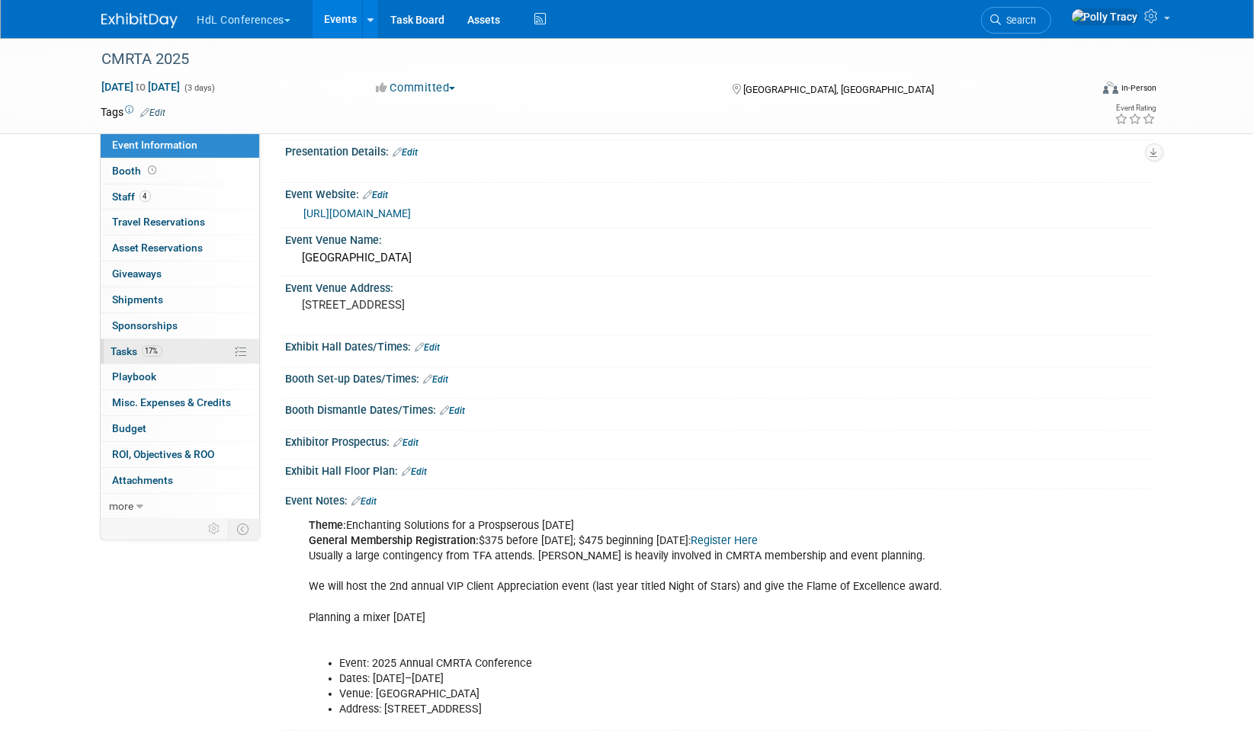
click at [122, 345] on span "Tasks 17%" at bounding box center [136, 351] width 51 height 12
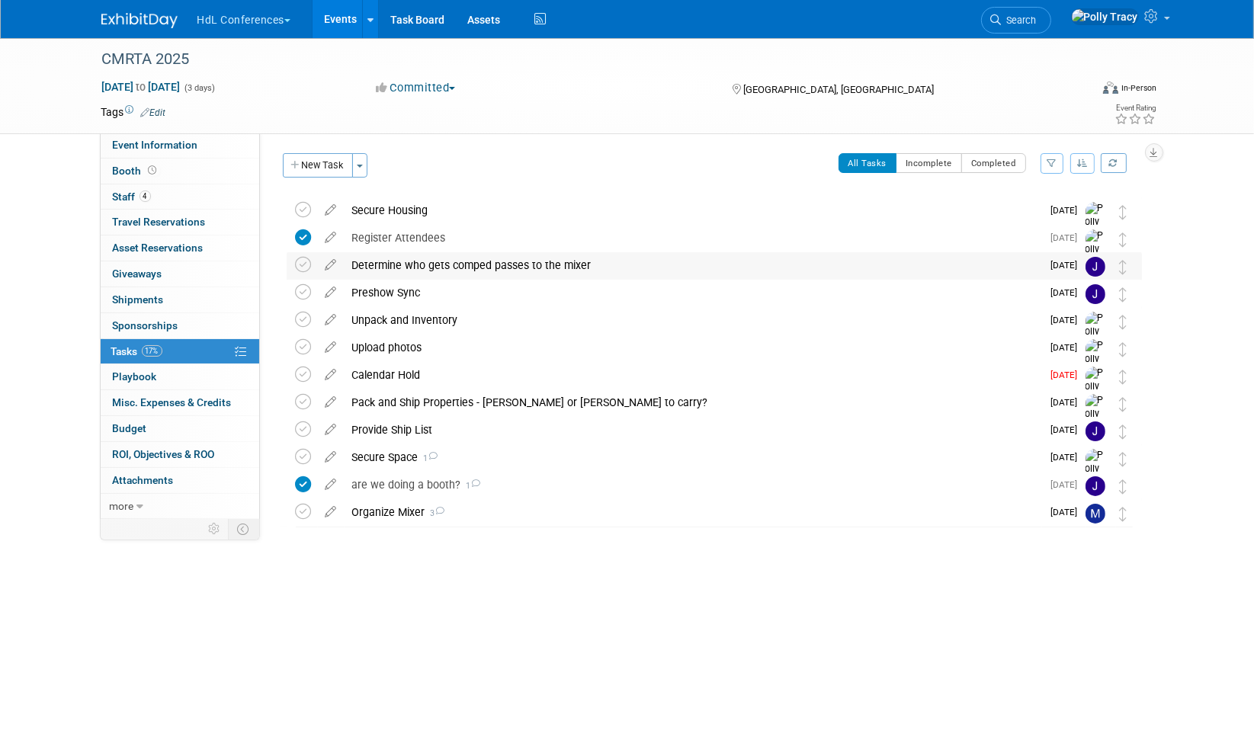
click at [381, 268] on div "Determine who gets comped passes to the mixer" at bounding box center [693, 265] width 697 height 26
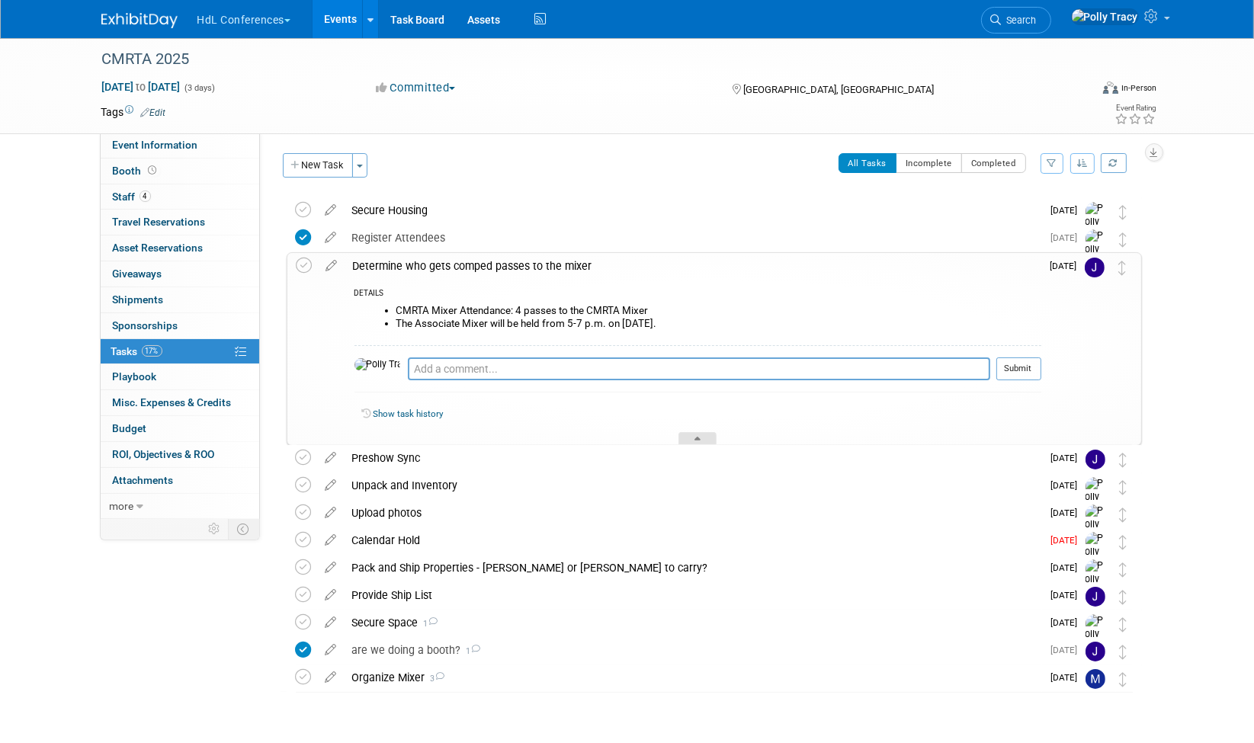
click at [694, 437] on icon at bounding box center [697, 441] width 6 height 9
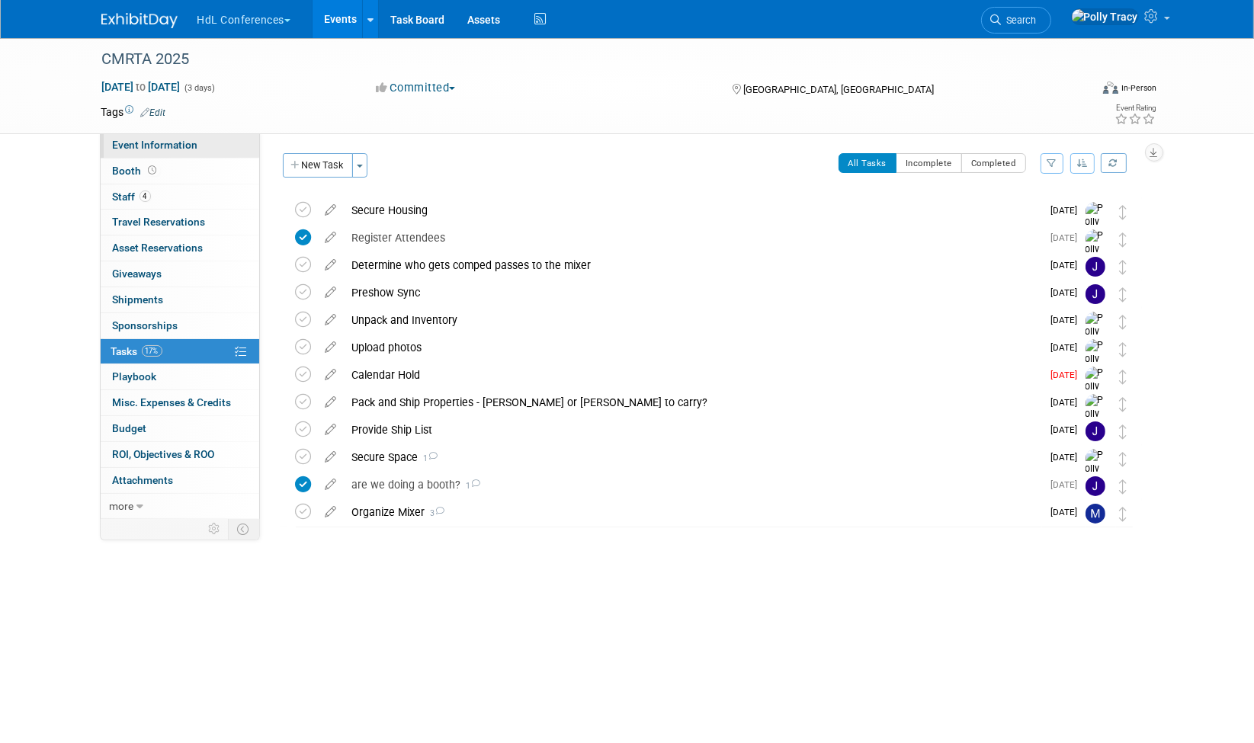
click at [157, 148] on span "Event Information" at bounding box center [155, 145] width 85 height 12
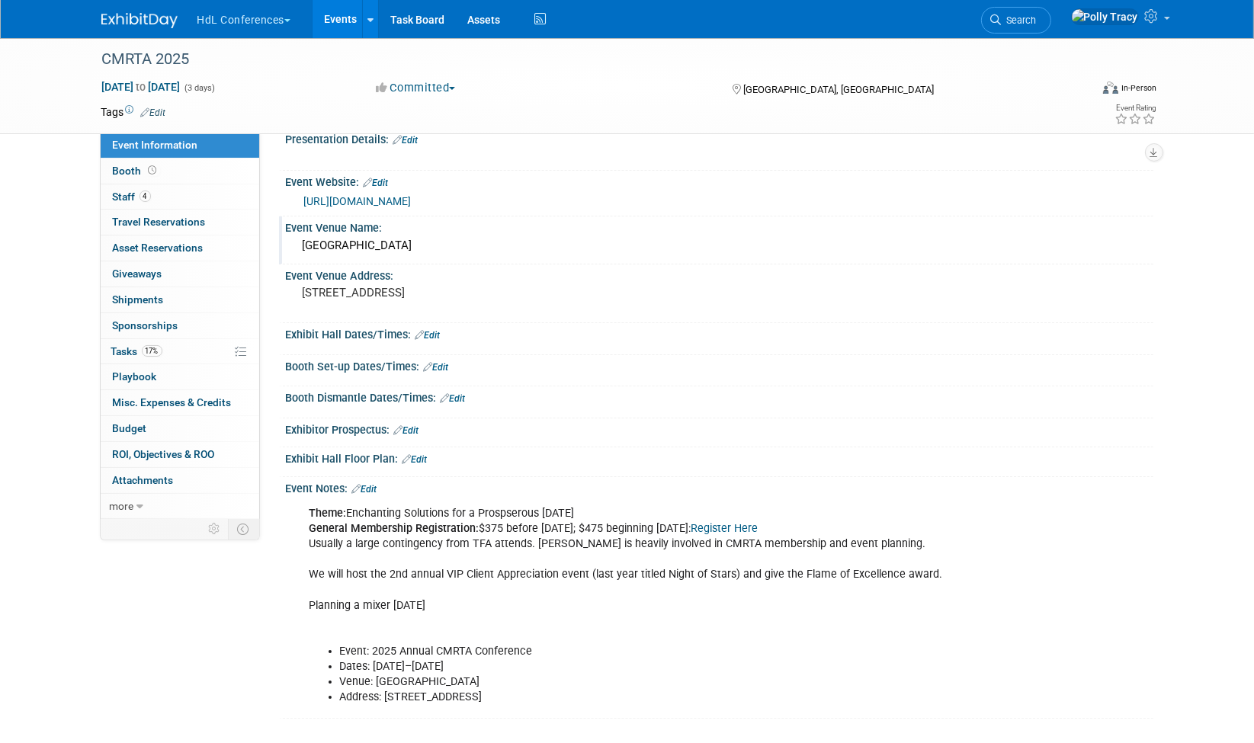
scroll to position [66, 0]
click at [412, 195] on link "[URL][DOMAIN_NAME]" at bounding box center [357, 200] width 107 height 12
